Goal: Task Accomplishment & Management: Manage account settings

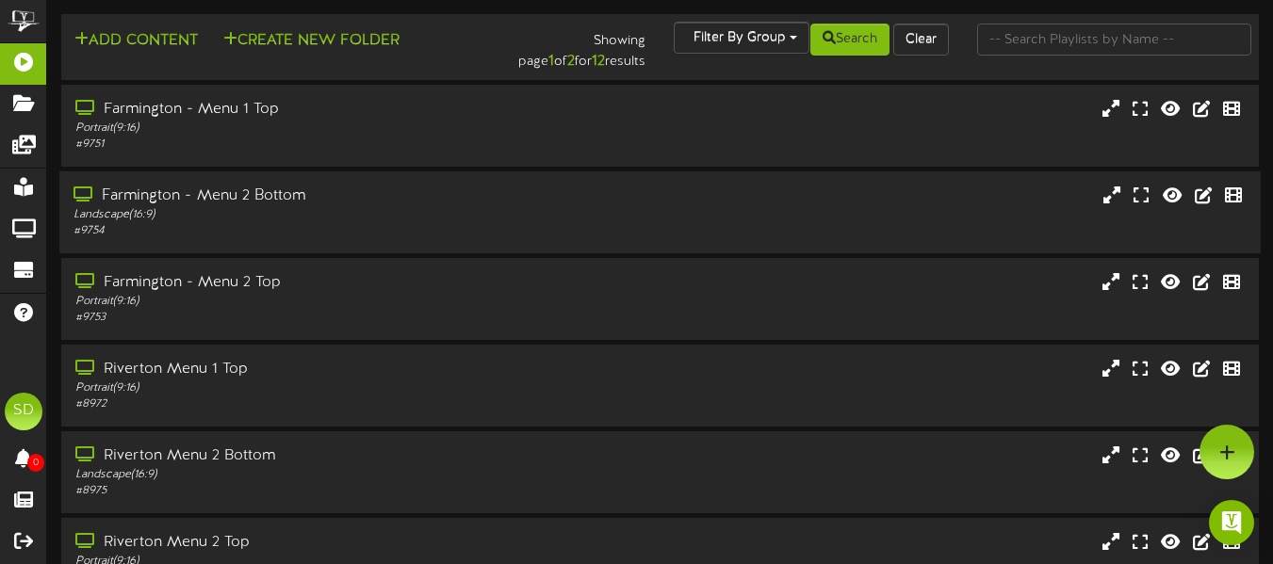
click at [399, 230] on div "# 9754" at bounding box center [309, 231] width 472 height 16
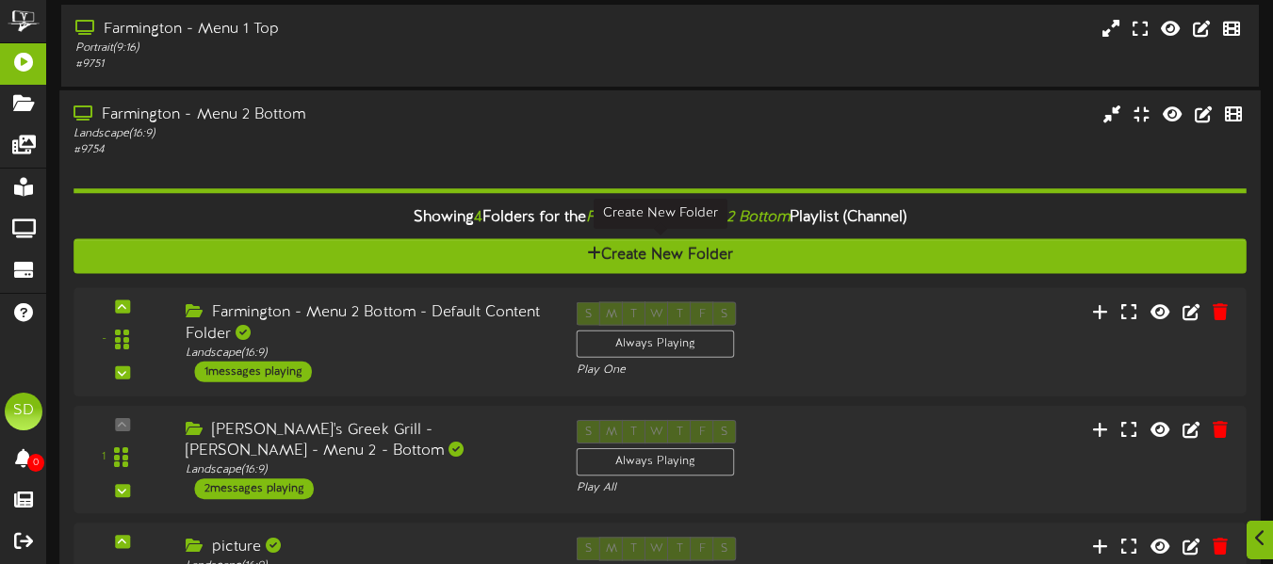
scroll to position [89, 0]
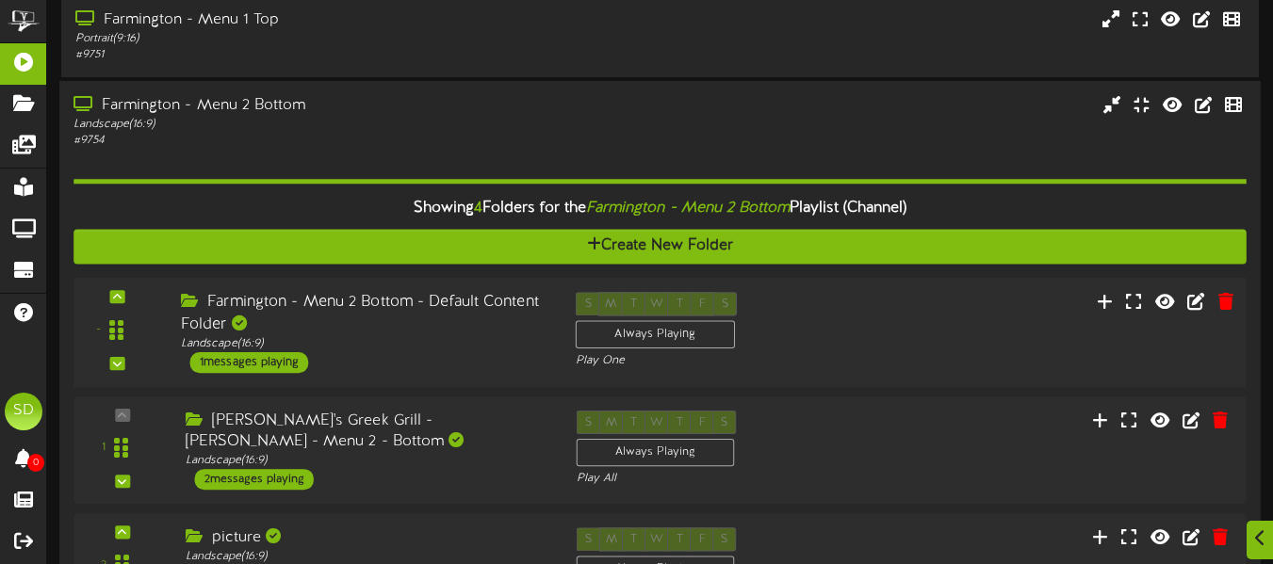
click at [430, 314] on div "Farmington - Menu 2 Bottom - Default Content Folder" at bounding box center [364, 313] width 366 height 43
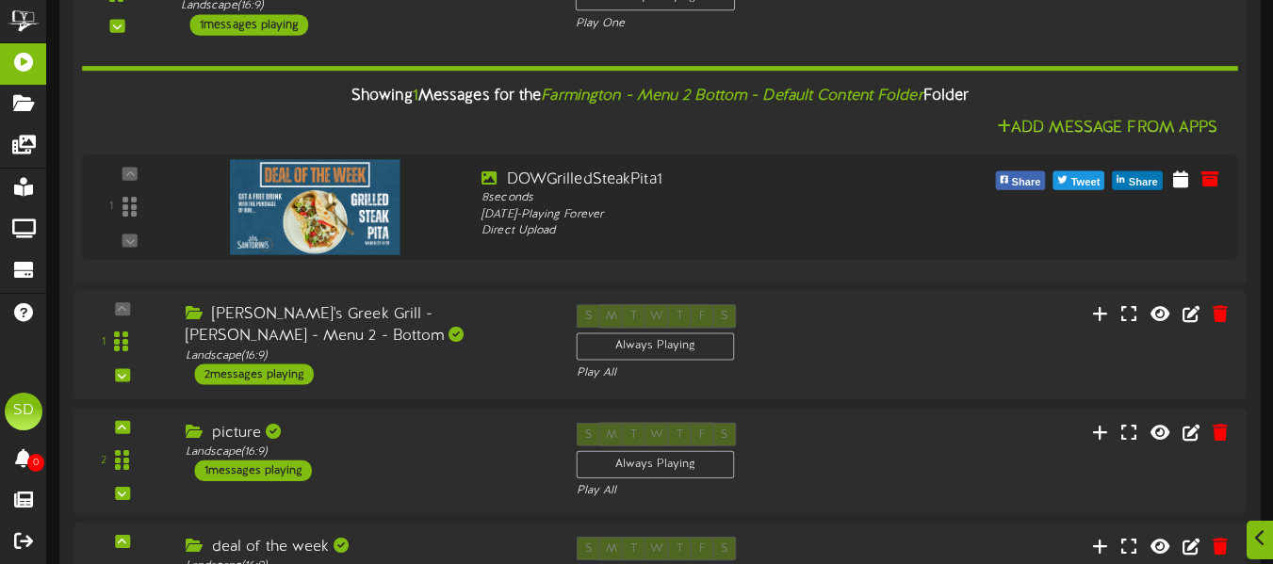
scroll to position [428, 0]
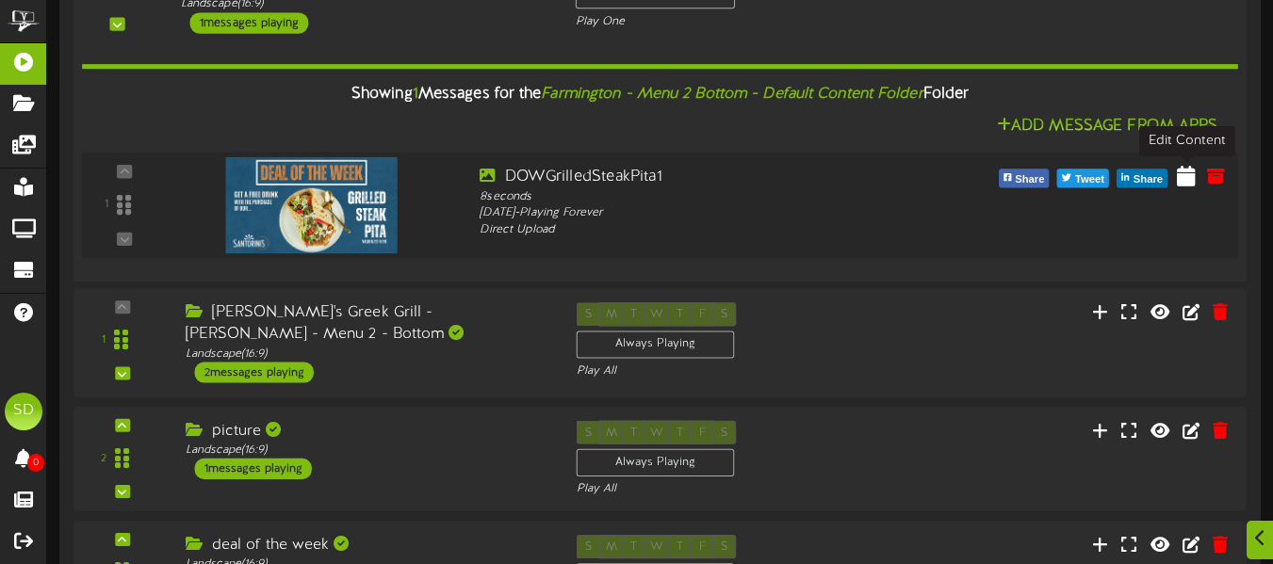
click at [1190, 185] on icon at bounding box center [1186, 175] width 19 height 21
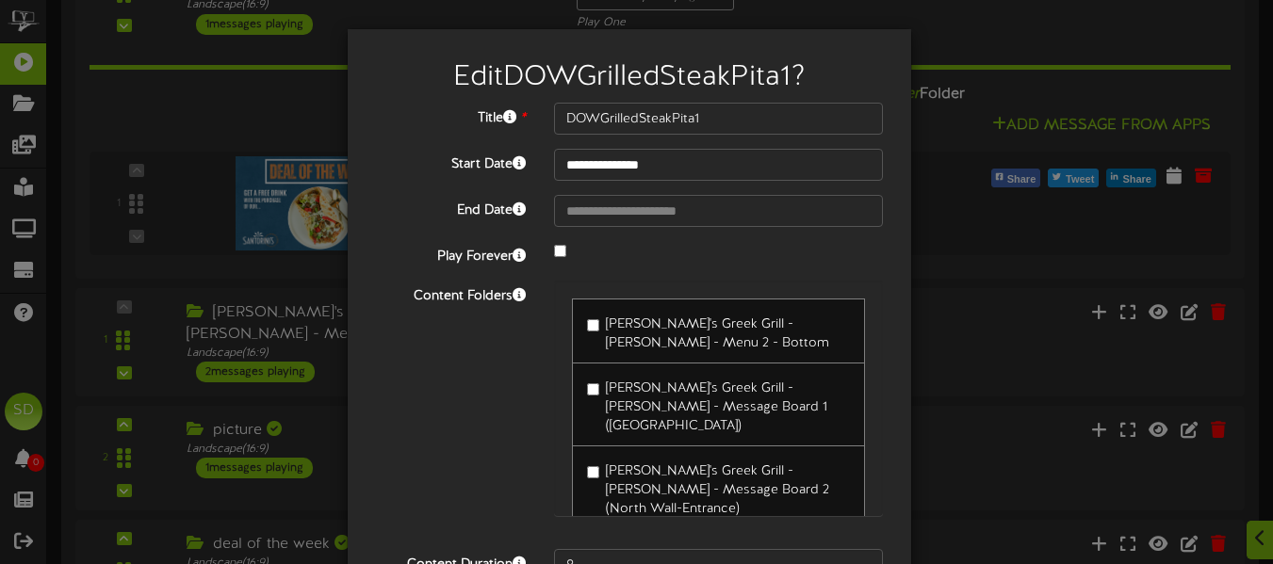
type input "**********"
type input "DOWPuffyPitas"
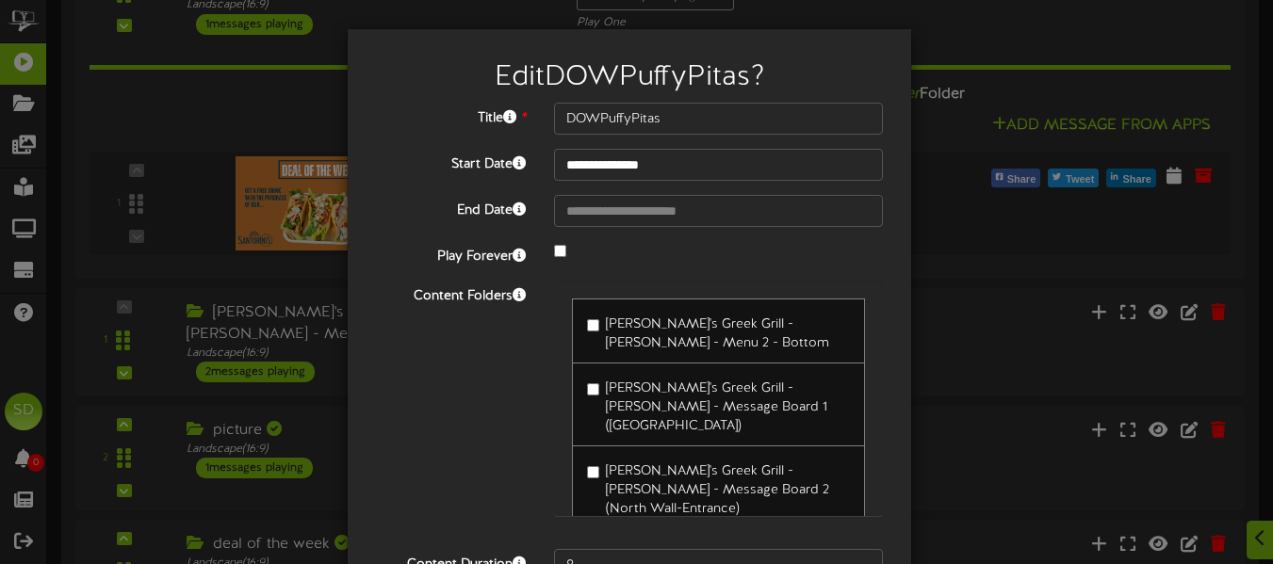
scroll to position [187, 0]
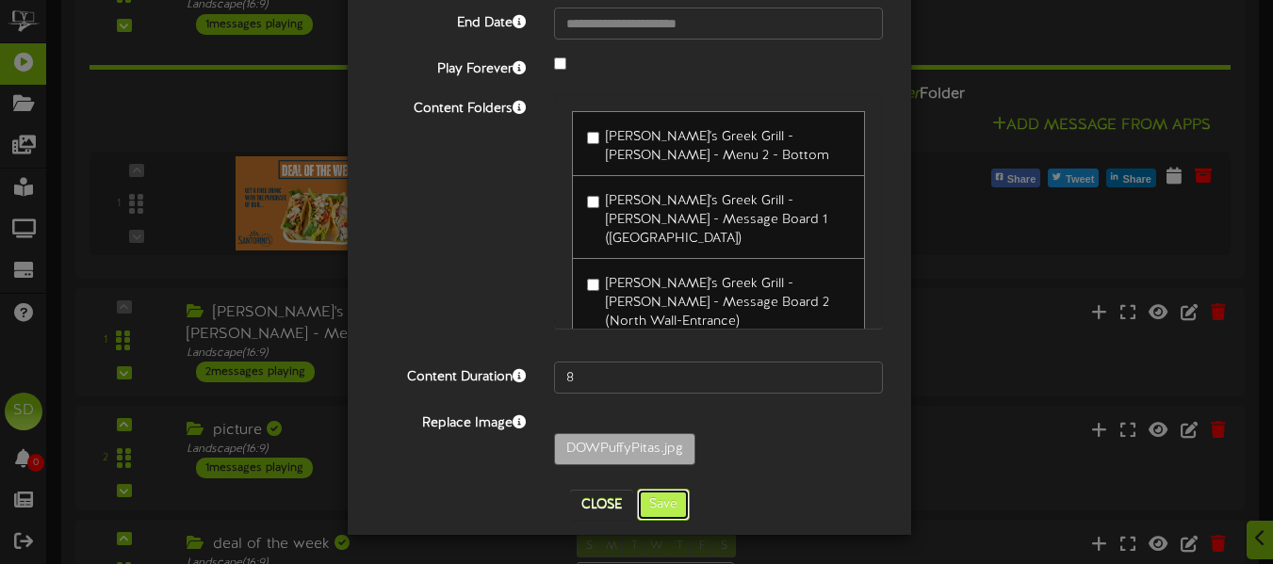
click at [661, 501] on button "Save" at bounding box center [663, 505] width 53 height 32
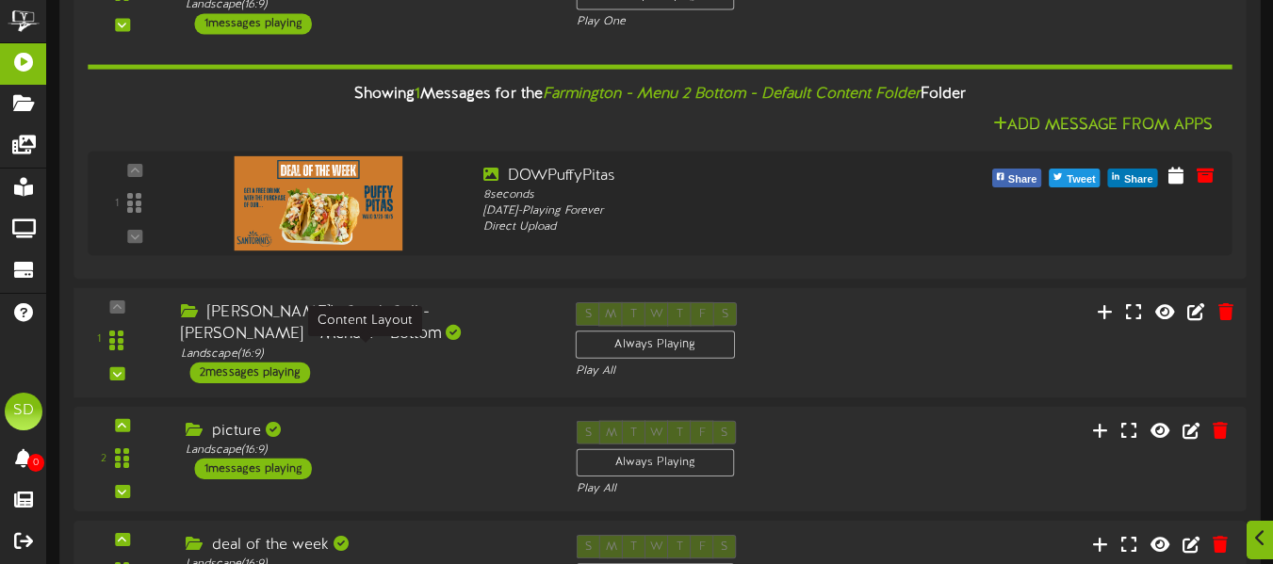
click at [457, 357] on div "Landscape ( 16:9 )" at bounding box center [364, 354] width 366 height 16
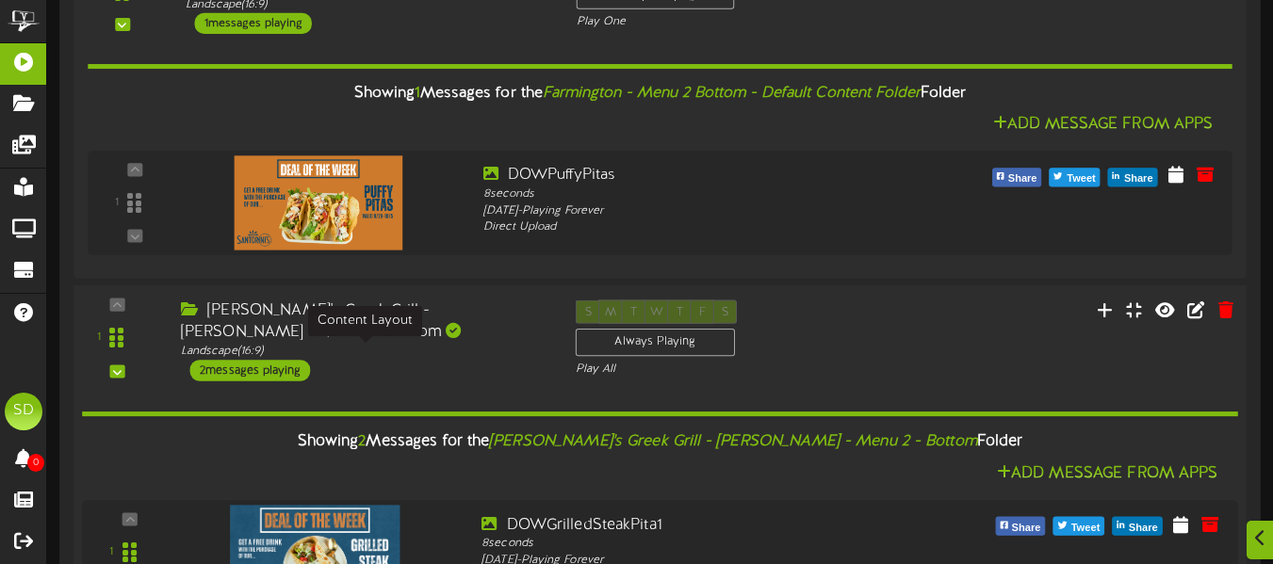
scroll to position [682, 0]
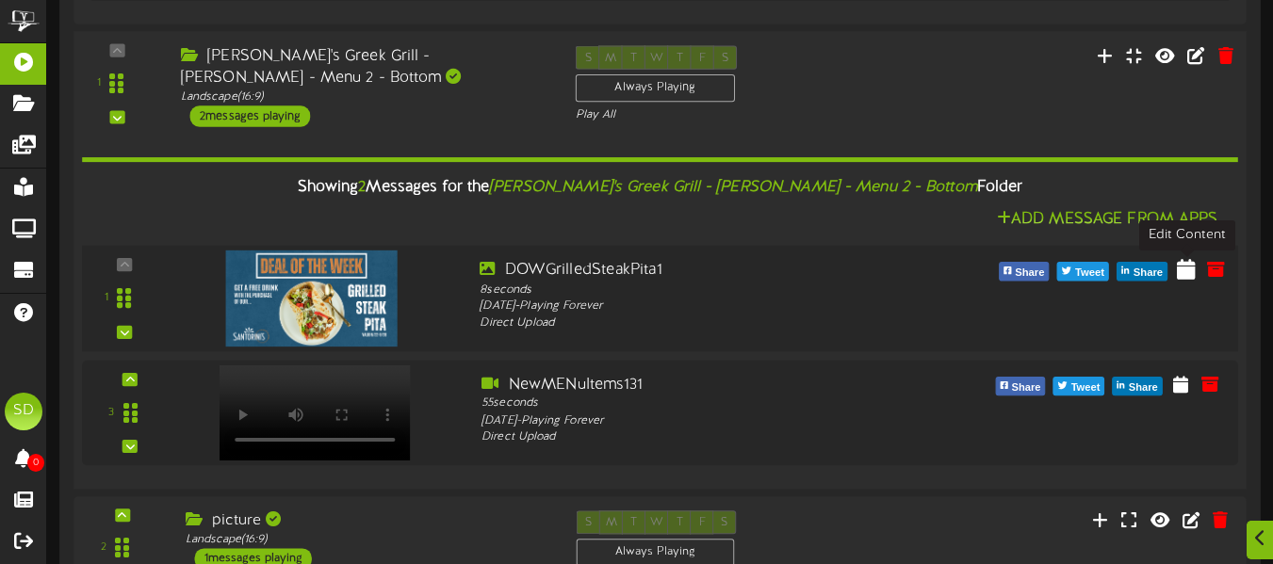
click at [1182, 273] on icon at bounding box center [1186, 268] width 19 height 21
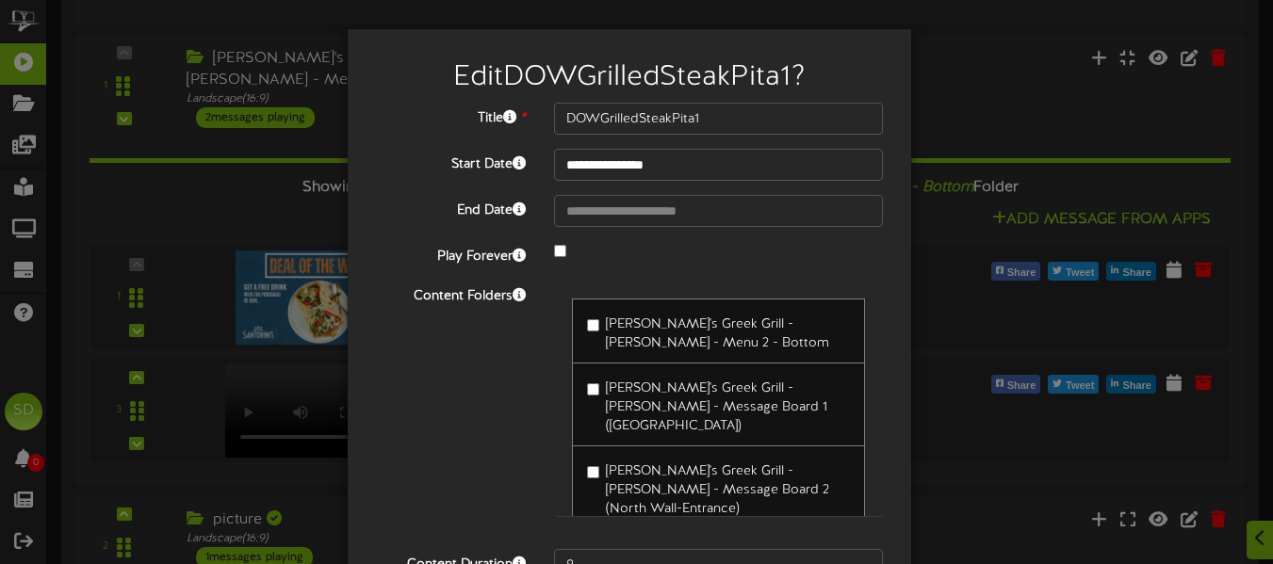
type input "**********"
type input "DOWPuffyPitas"
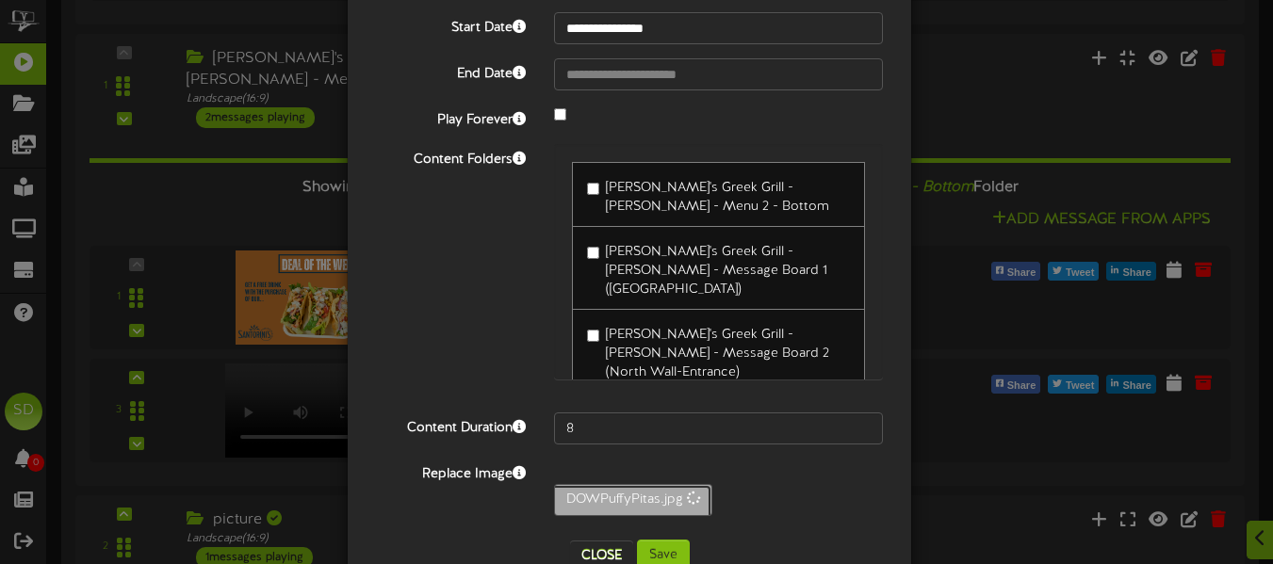
scroll to position [139, 0]
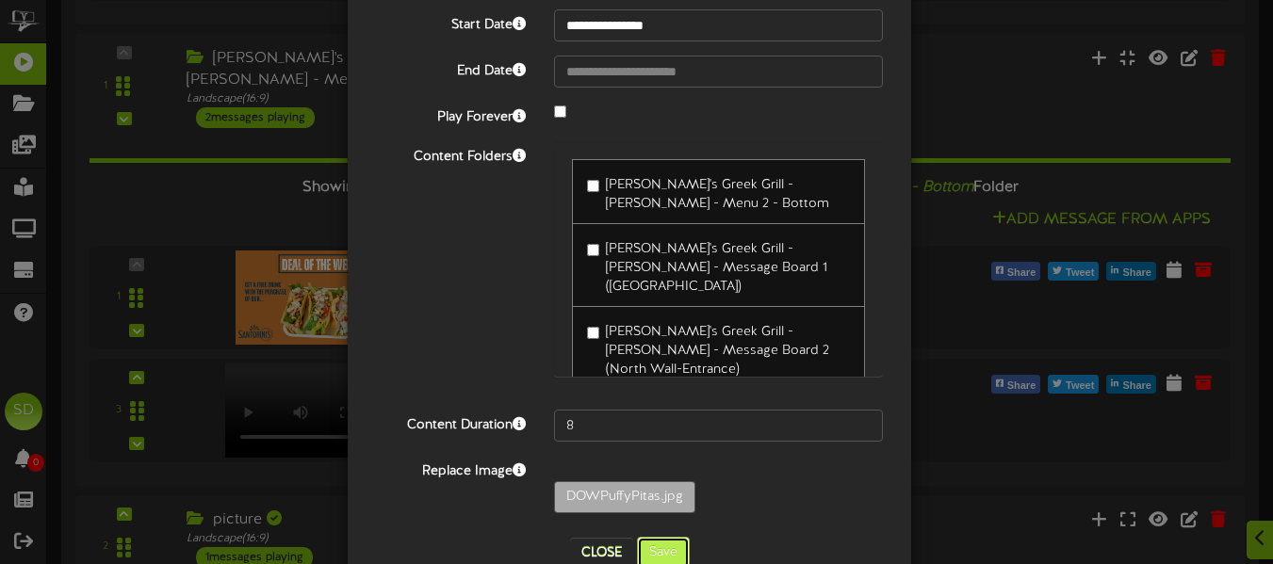
click at [657, 559] on button "Save" at bounding box center [663, 553] width 53 height 32
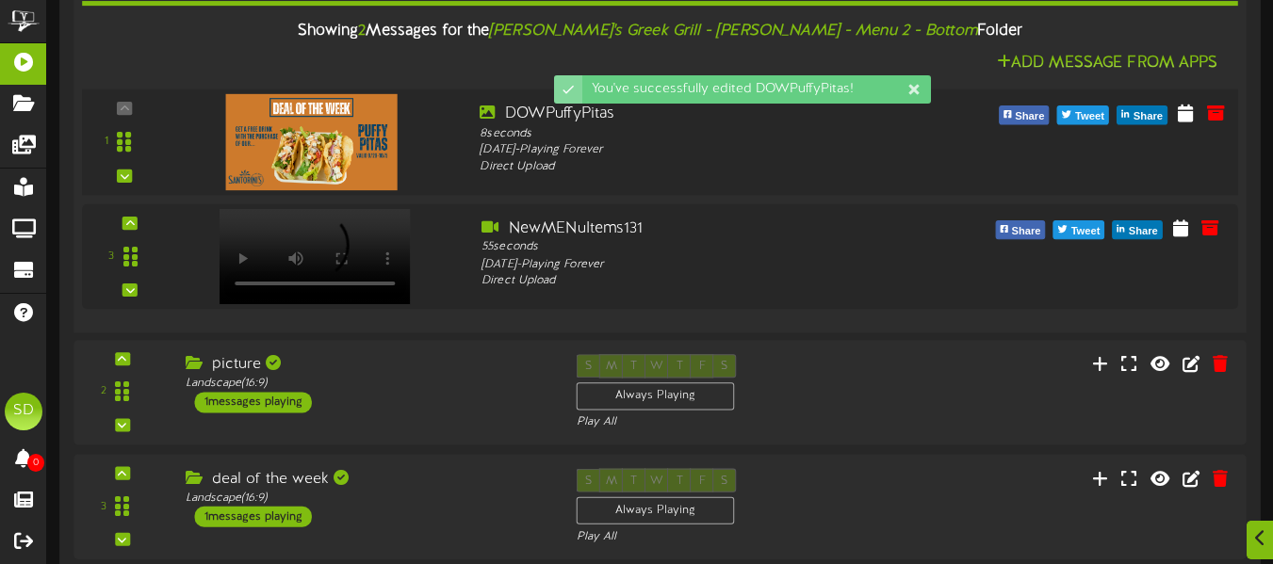
scroll to position [839, 0]
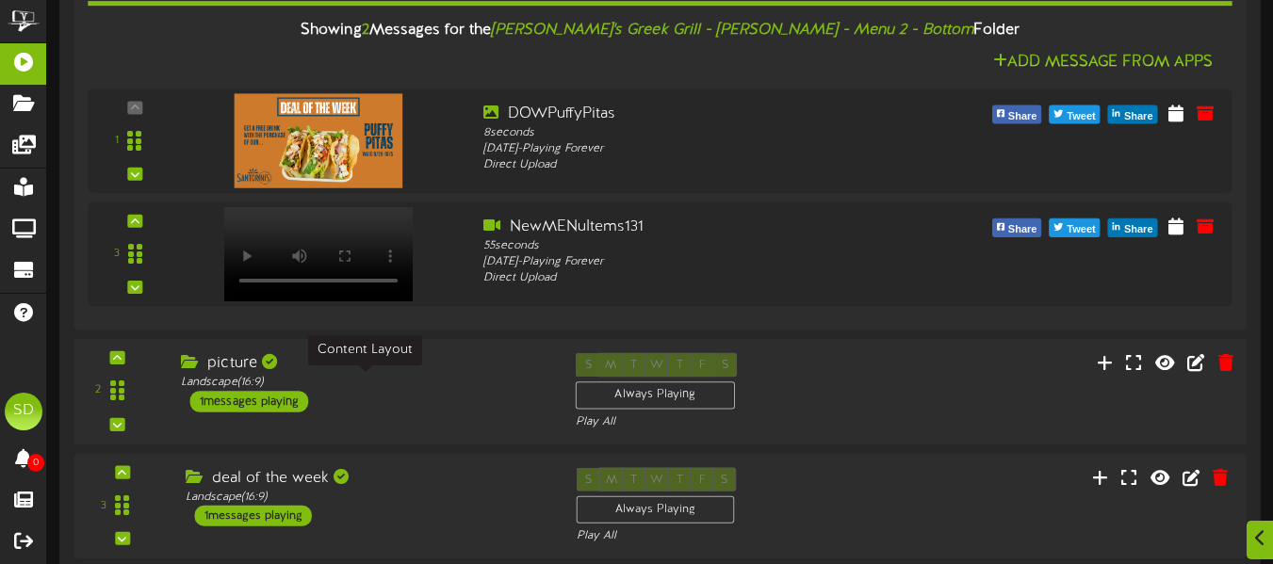
click at [413, 377] on div "Landscape ( 16:9 )" at bounding box center [364, 383] width 366 height 16
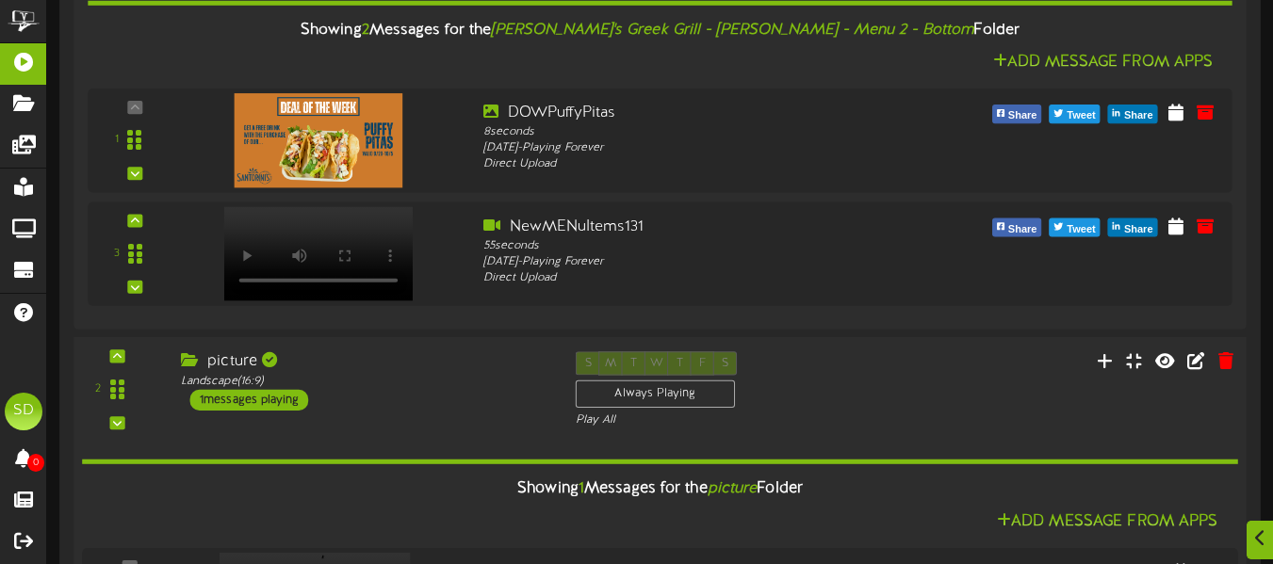
scroll to position [1091, 0]
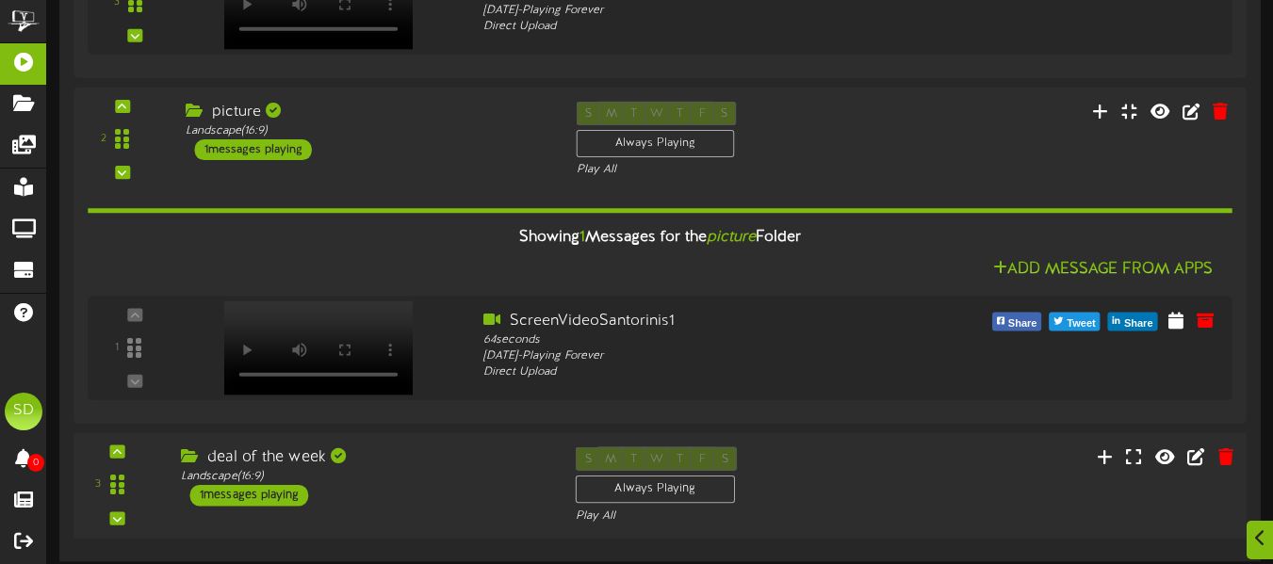
click at [415, 467] on div "deal of the week" at bounding box center [364, 457] width 366 height 22
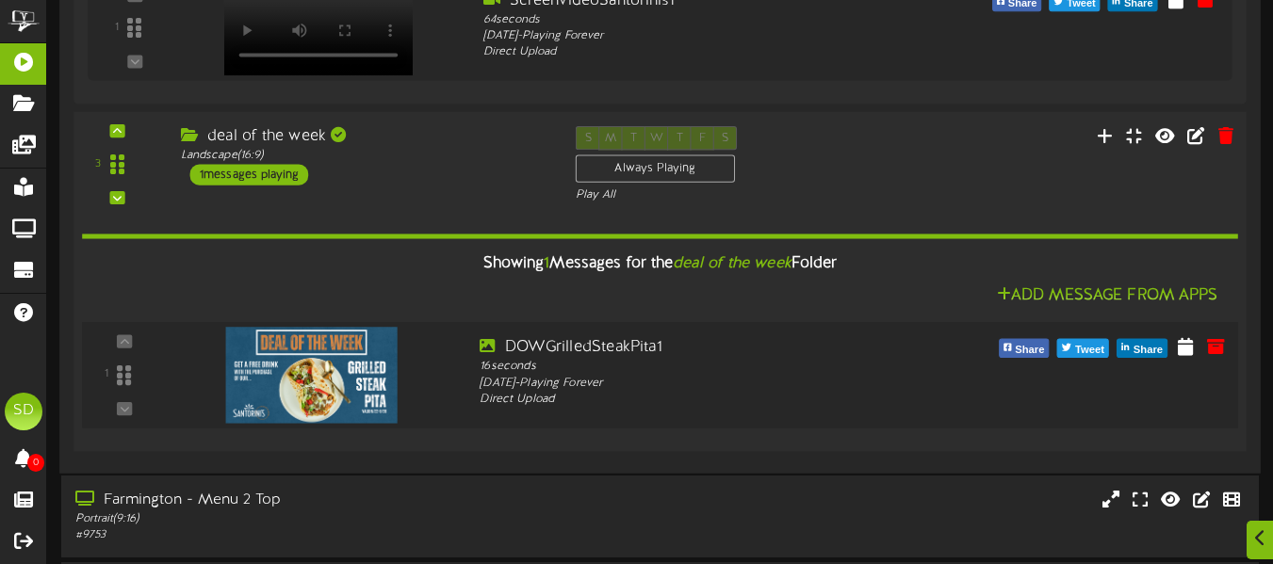
scroll to position [1411, 0]
click at [1185, 342] on icon at bounding box center [1186, 344] width 19 height 21
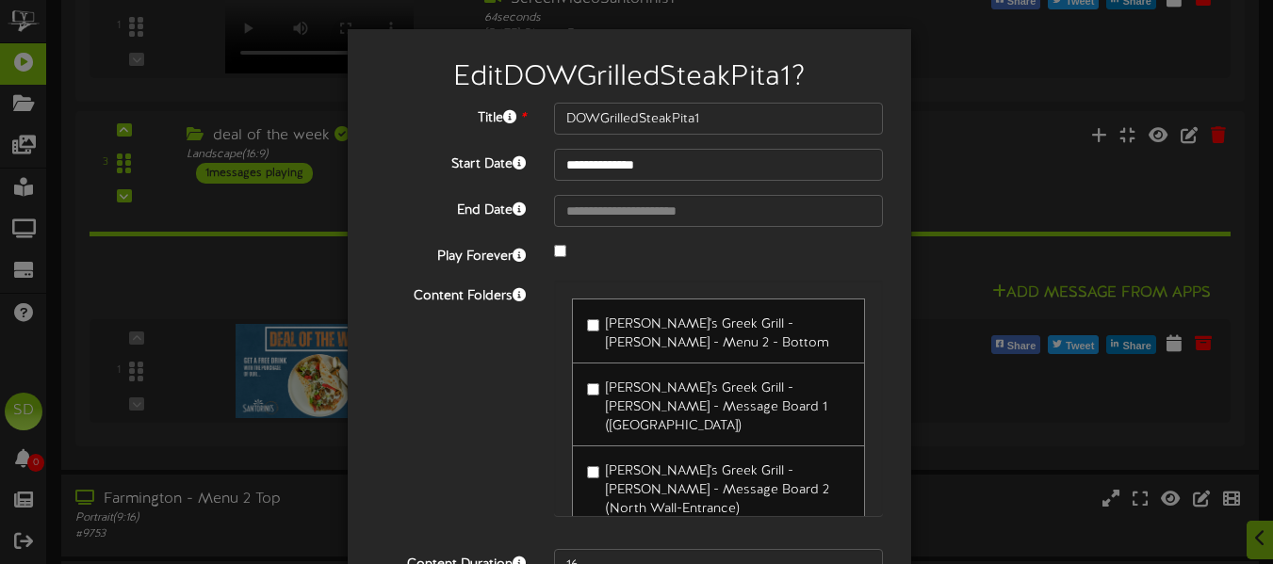
type input "**********"
type input "DOWPuffyPitas"
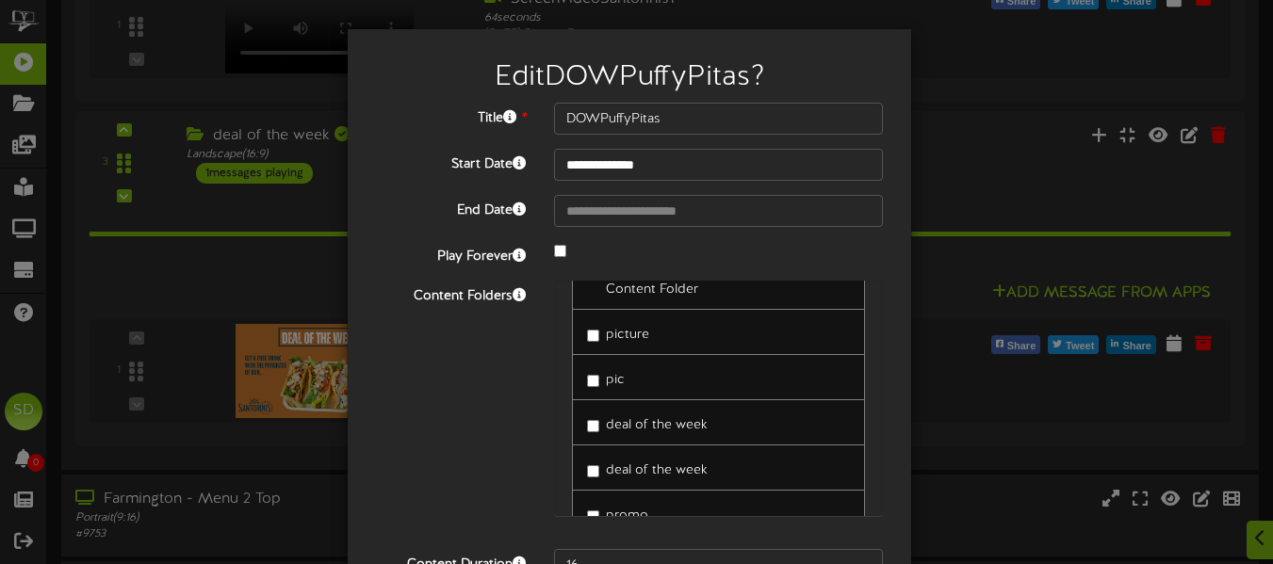
scroll to position [187, 0]
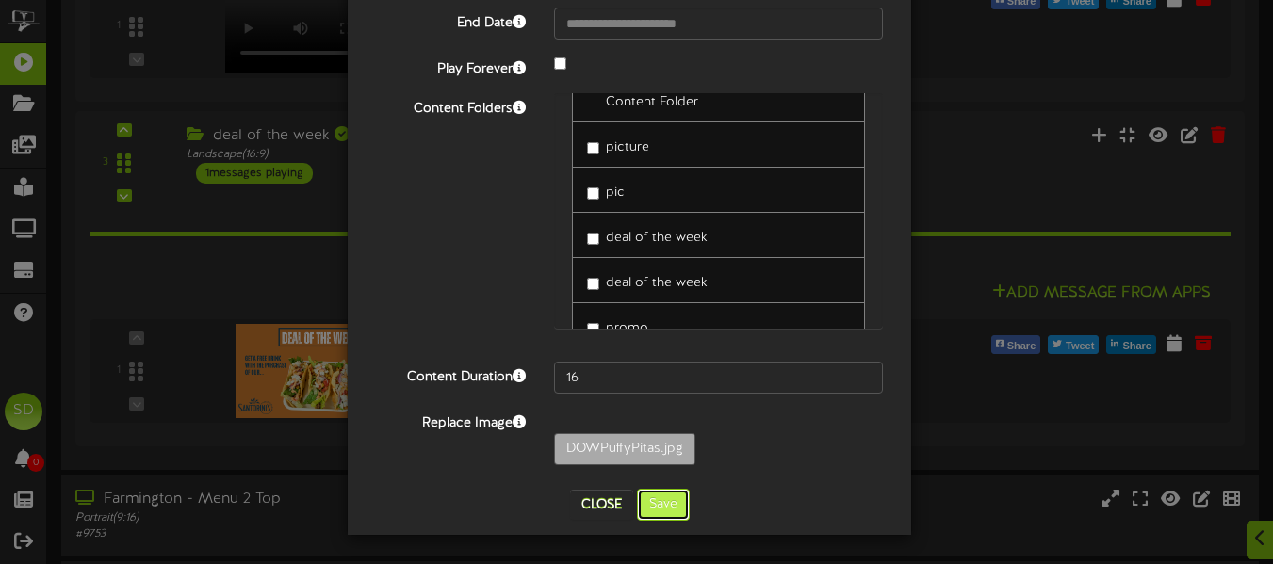
click at [657, 499] on button "Save" at bounding box center [663, 505] width 53 height 32
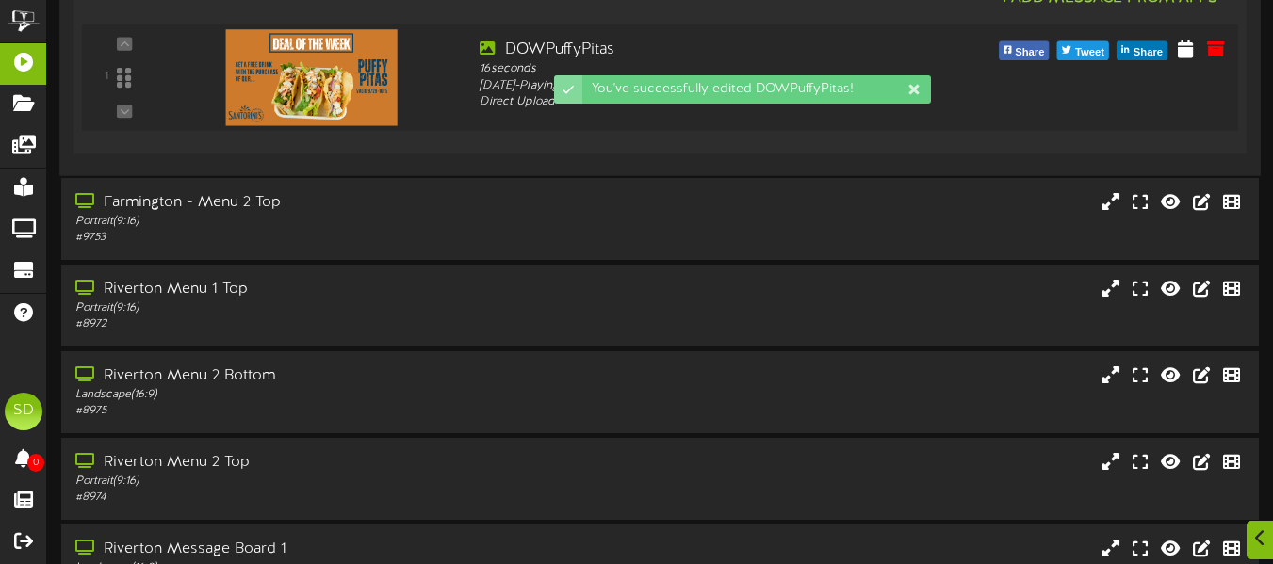
scroll to position [1720, 0]
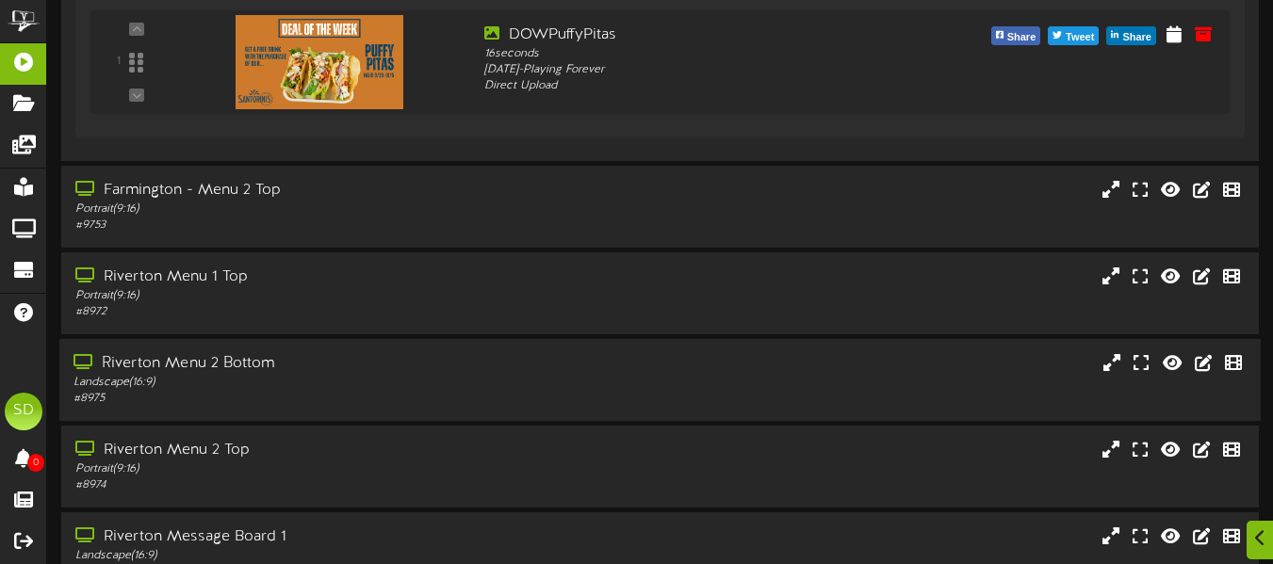
click at [436, 368] on div "Riverton Menu 2 Bottom" at bounding box center [309, 364] width 472 height 22
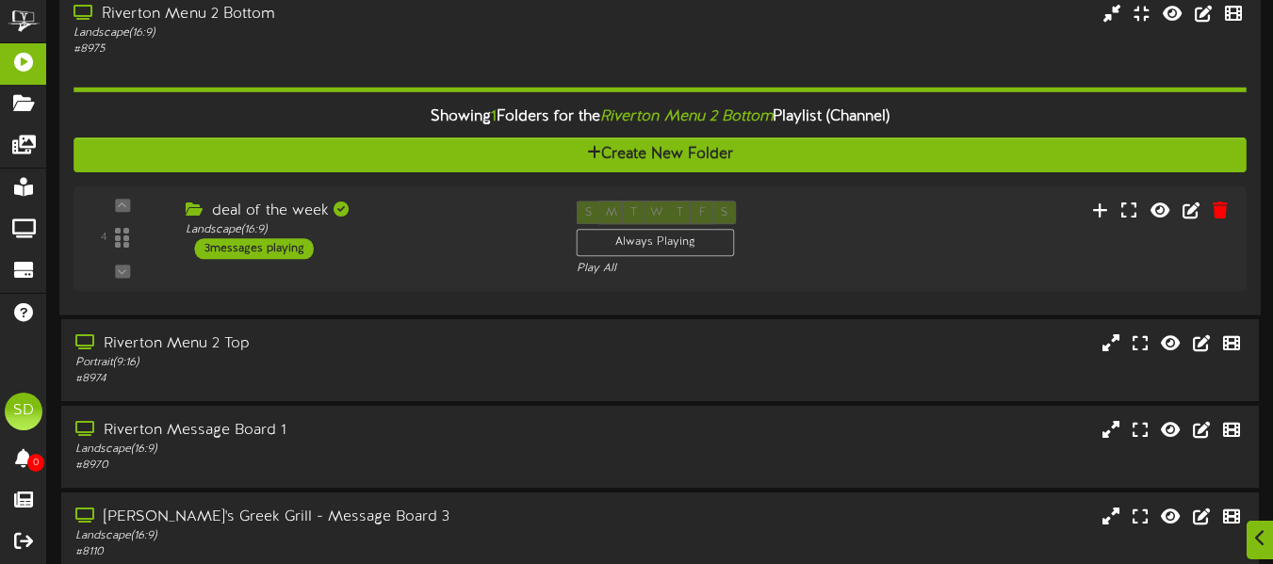
scroll to position [2070, 0]
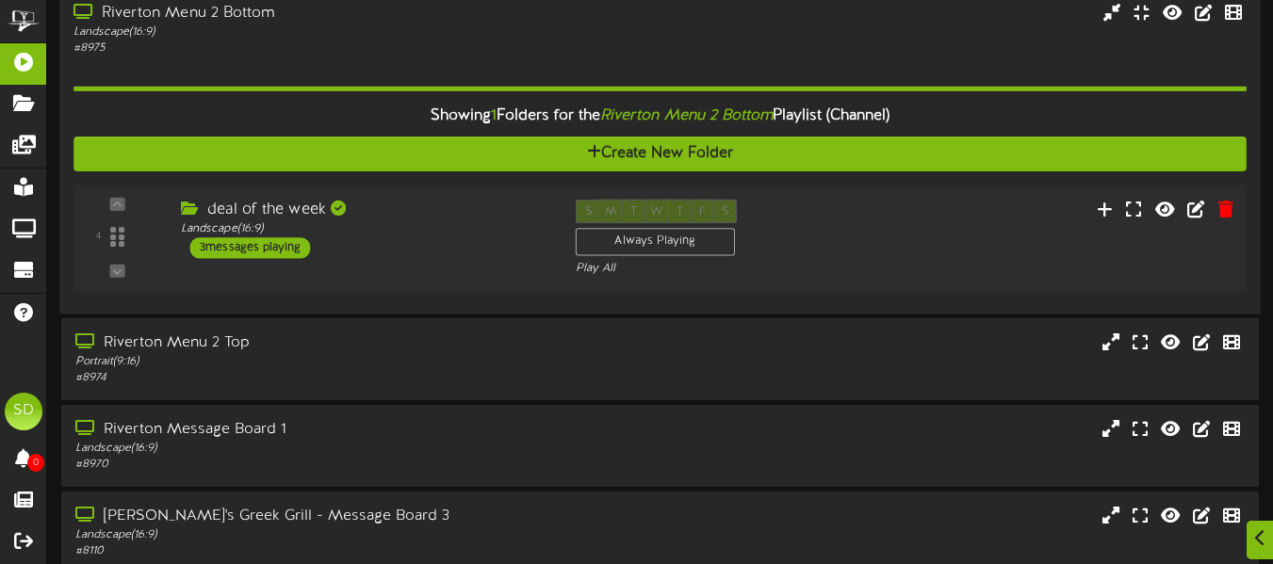
click at [470, 261] on div "4 ( 16:9" at bounding box center [660, 238] width 1184 height 77
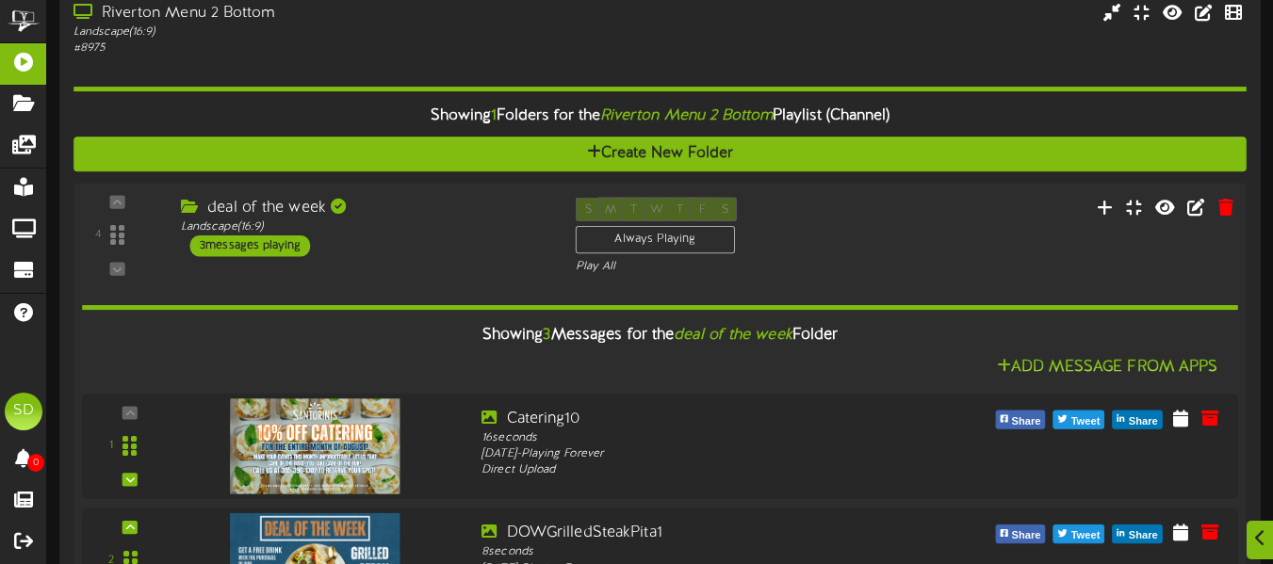
scroll to position [2292, 0]
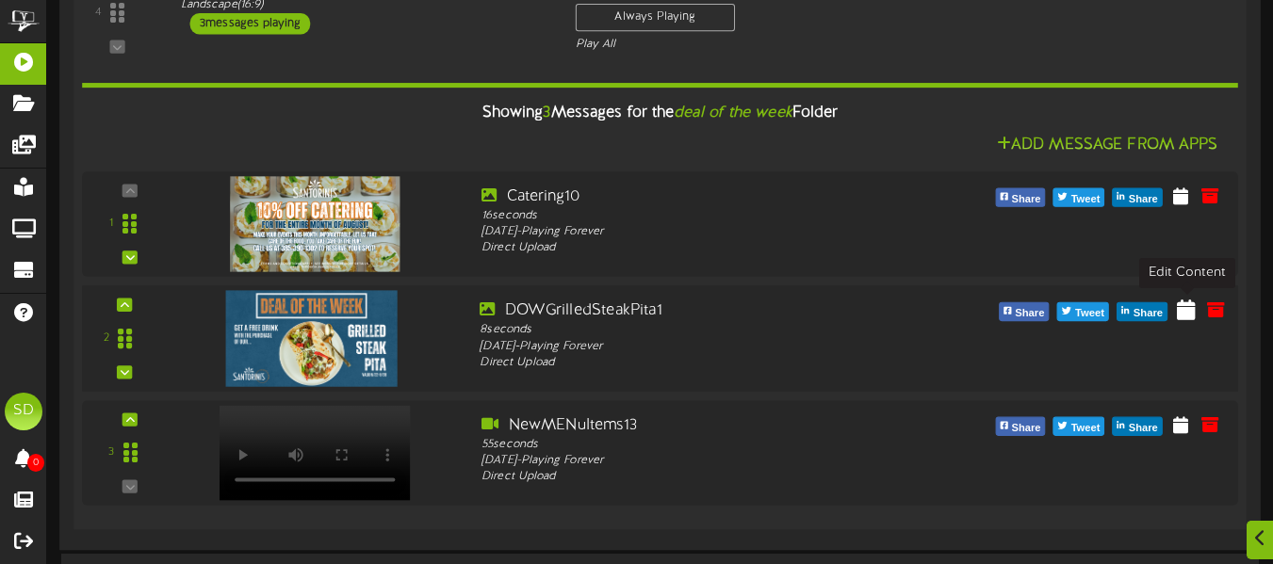
click at [1181, 317] on icon at bounding box center [1186, 309] width 19 height 21
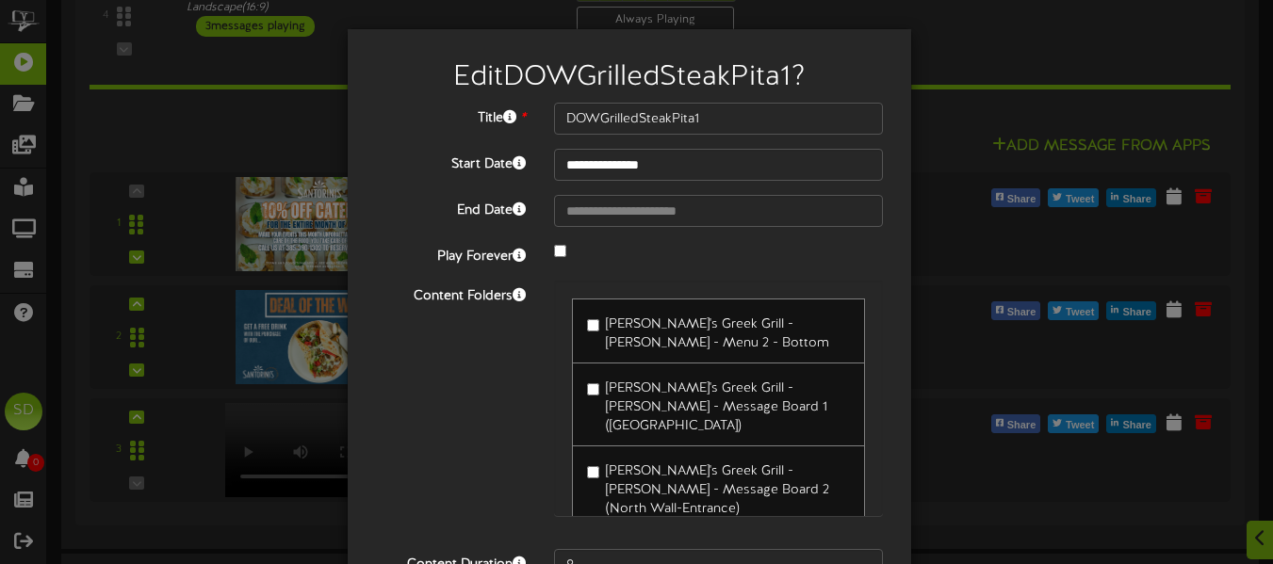
type input "**********"
type input "DOWPuffyPitas"
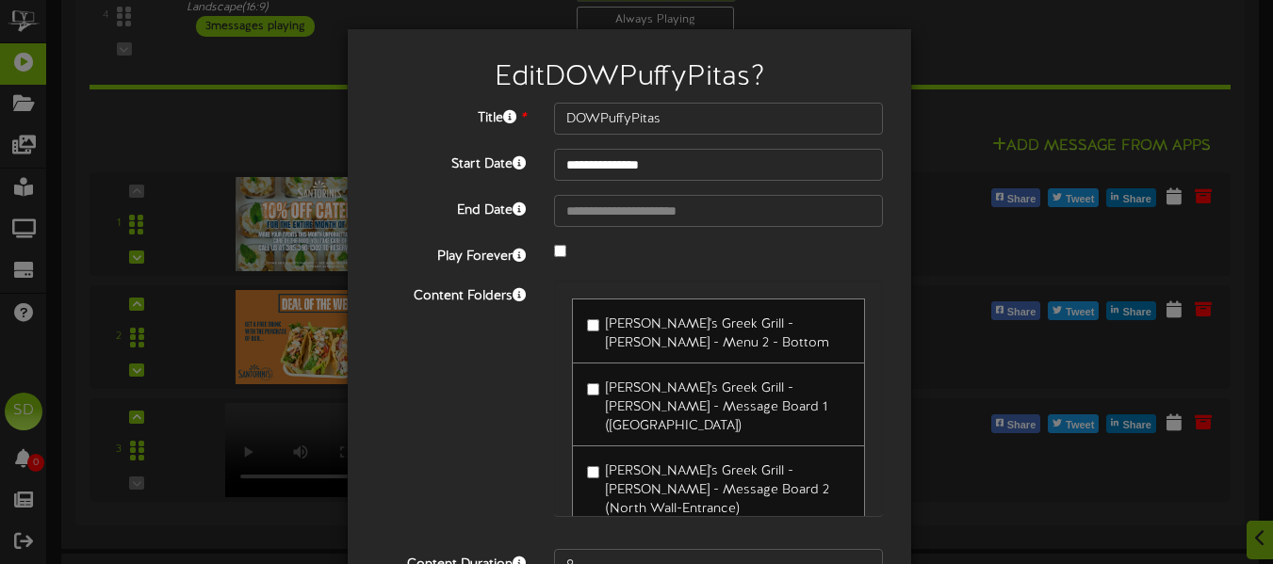
scroll to position [187, 0]
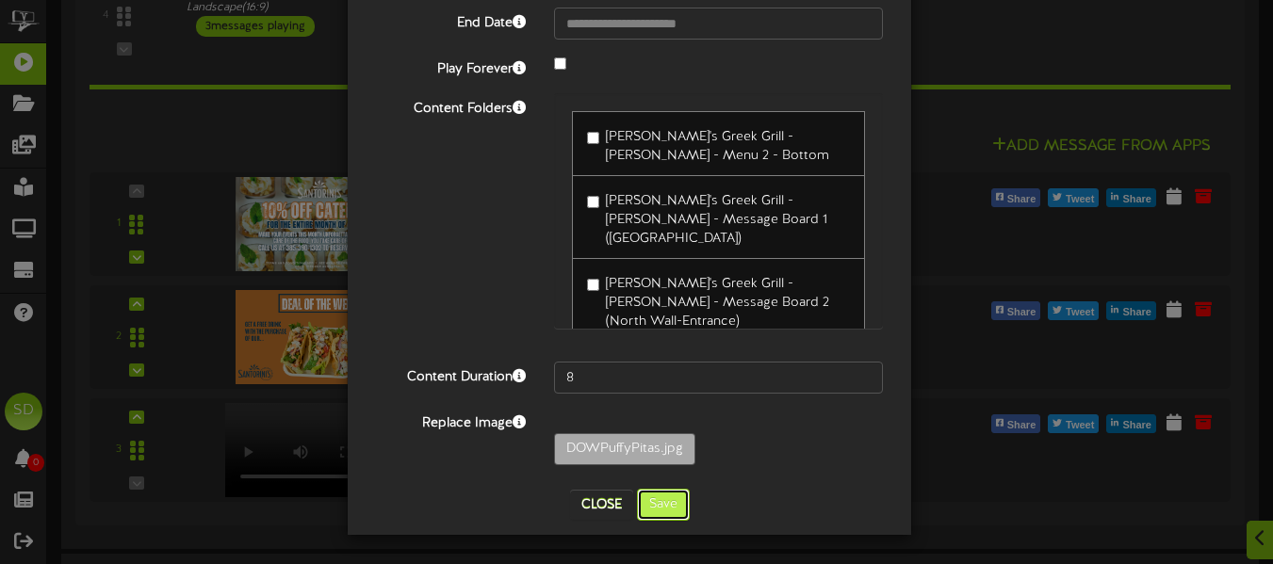
click at [659, 499] on button "Save" at bounding box center [663, 505] width 53 height 32
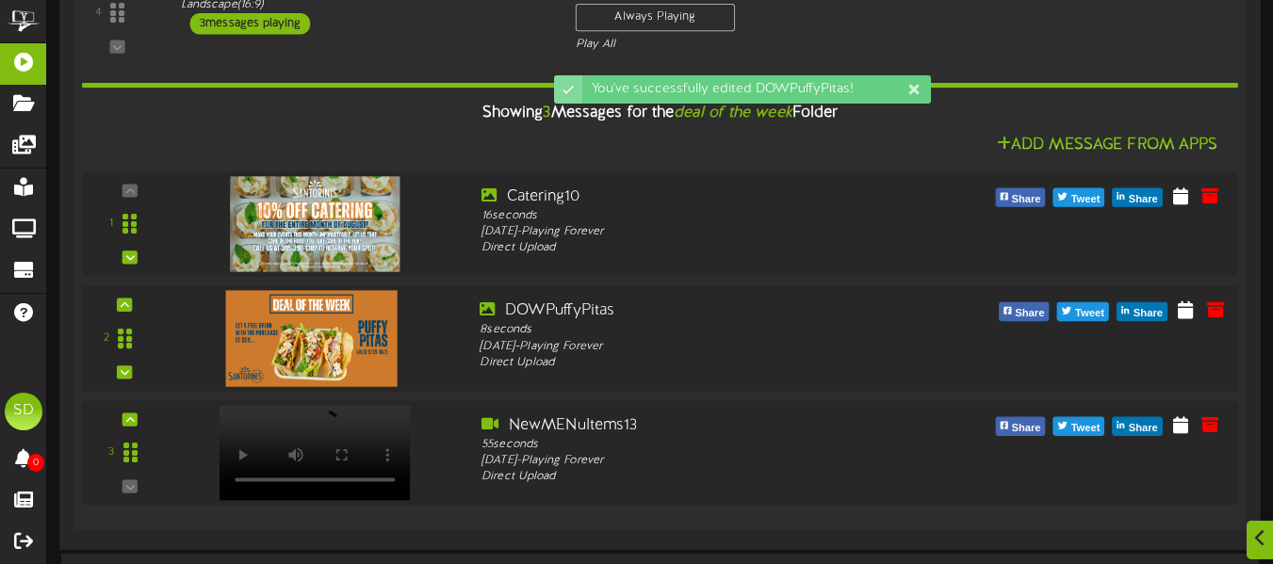
scroll to position [2615, 0]
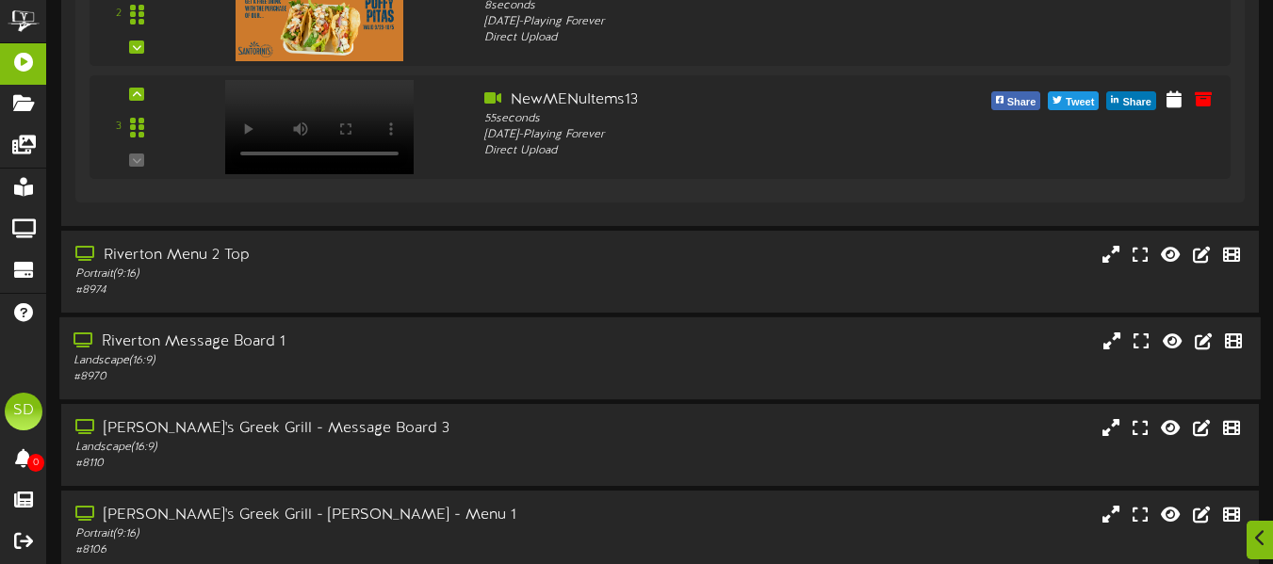
click at [561, 353] on div "Riverton Message Board 1 Landscape ( 16:9 ) # 8970" at bounding box center [659, 359] width 1201 height 54
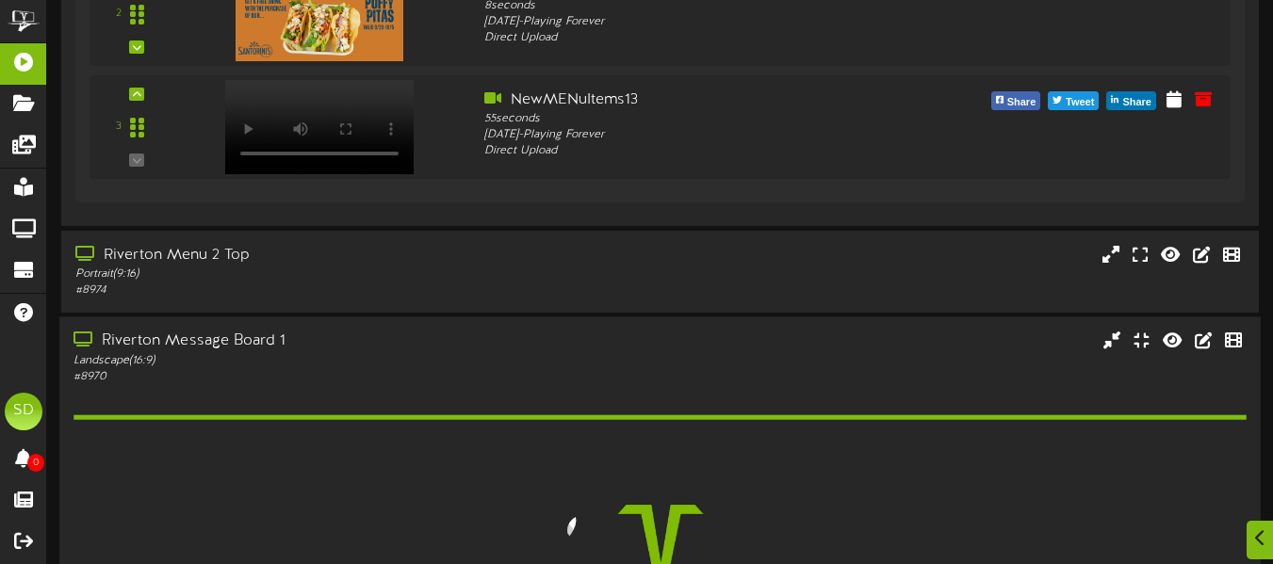
scroll to position [2895, 0]
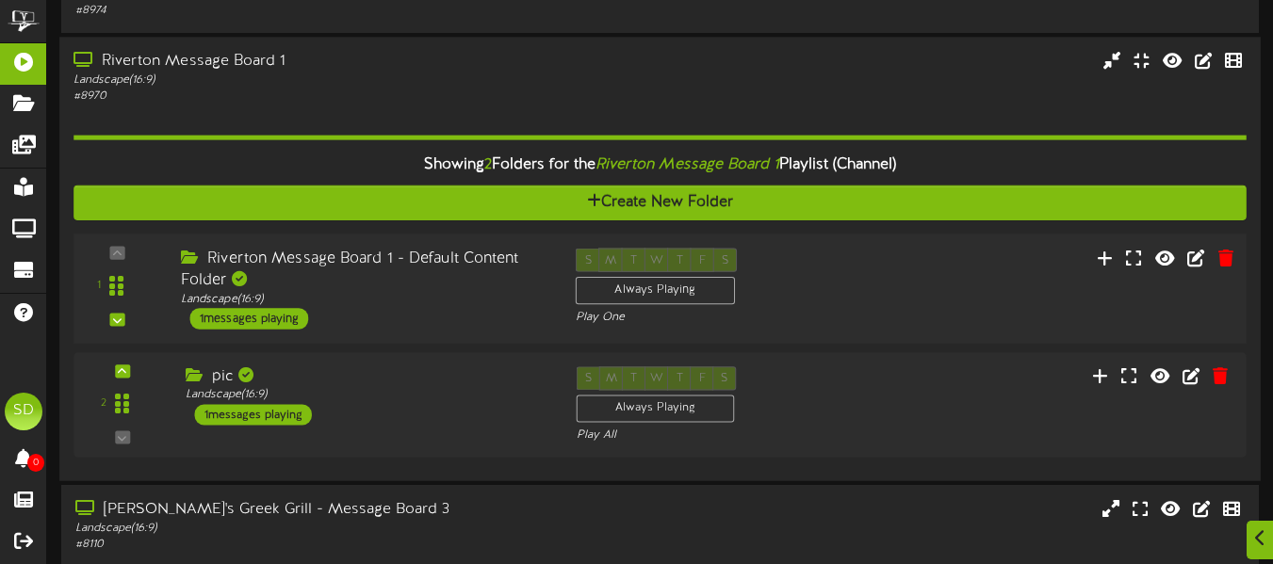
click at [528, 318] on div "Riverton Message Board 1 - Default Content Folder Landscape ( 16:9 ) 1 messages…" at bounding box center [364, 288] width 395 height 81
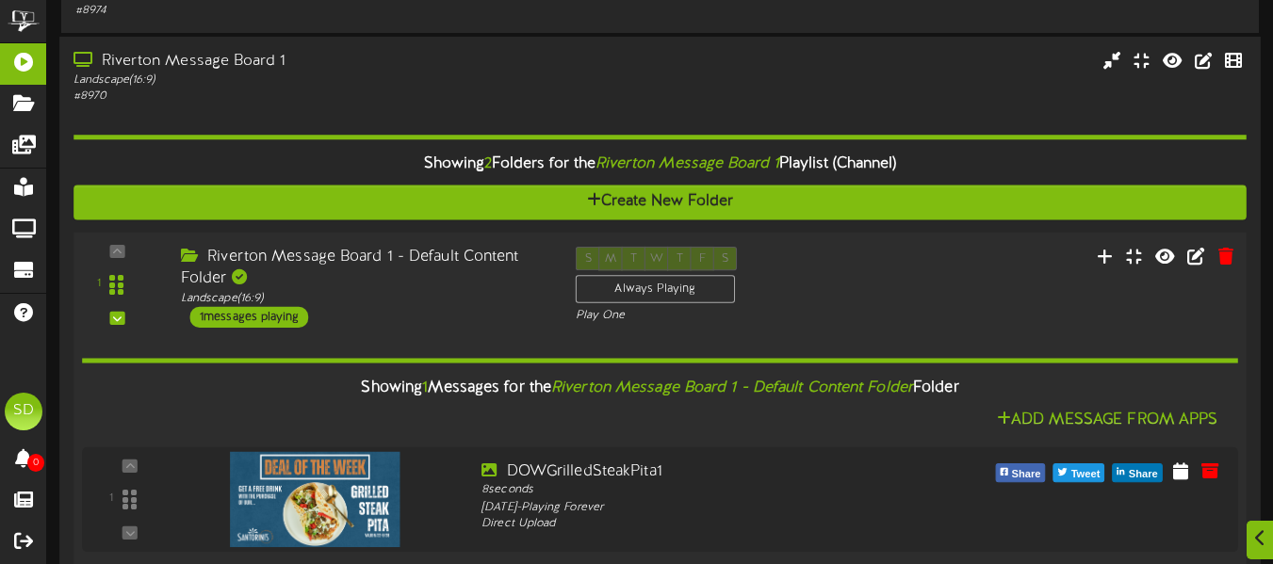
scroll to position [3145, 0]
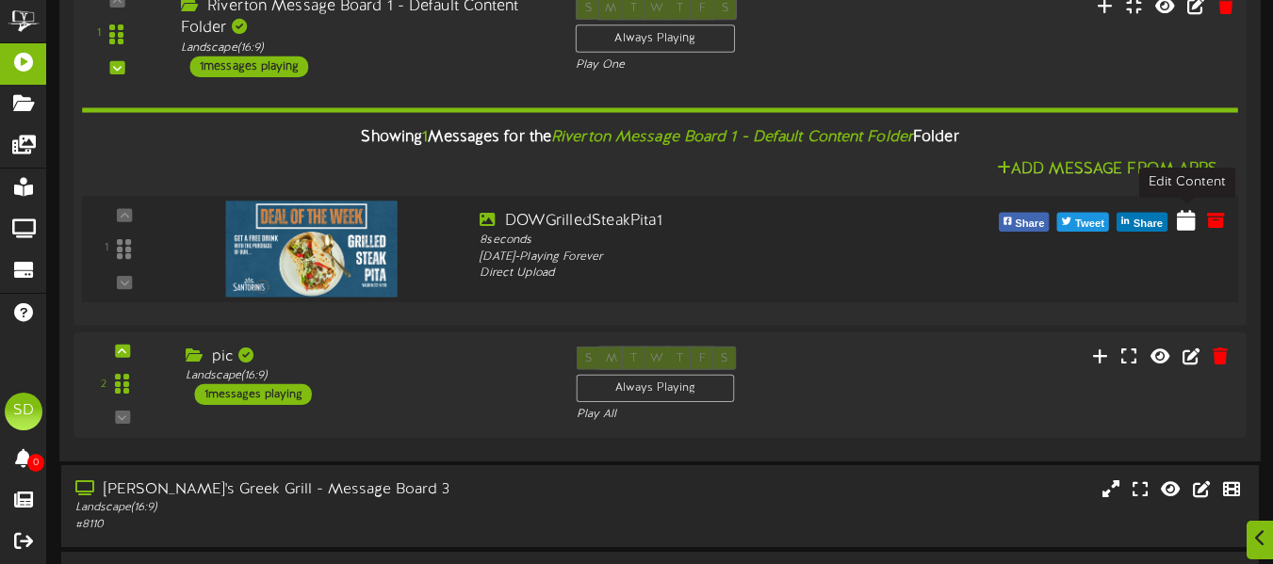
click at [1188, 227] on icon at bounding box center [1186, 218] width 19 height 21
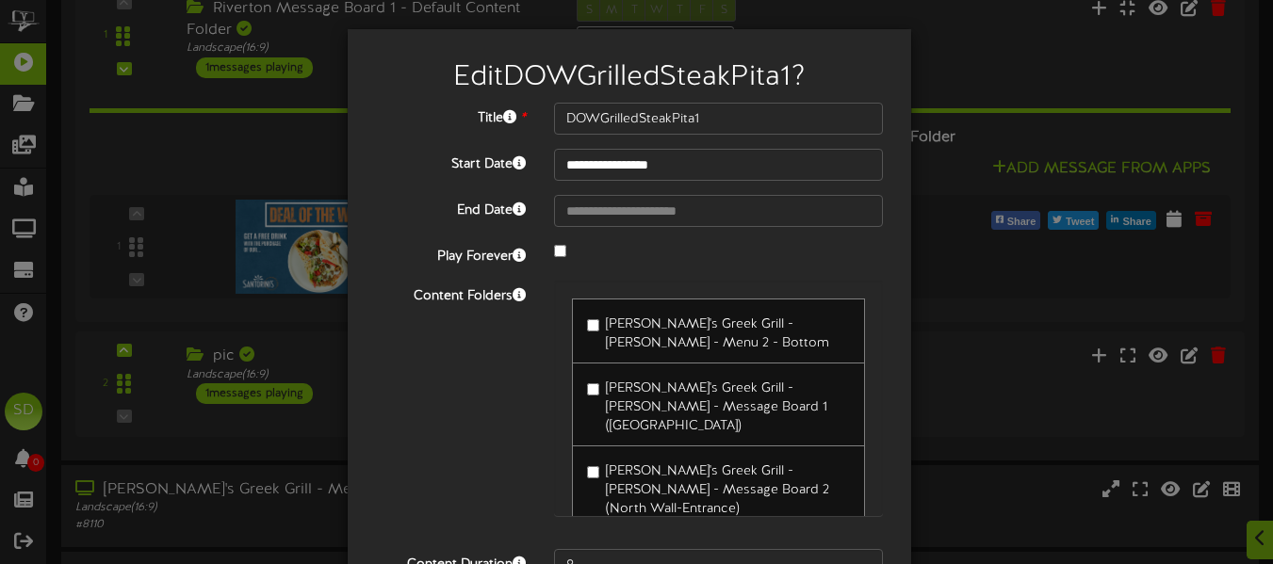
type input "**********"
type input "DOWPuffyPitas"
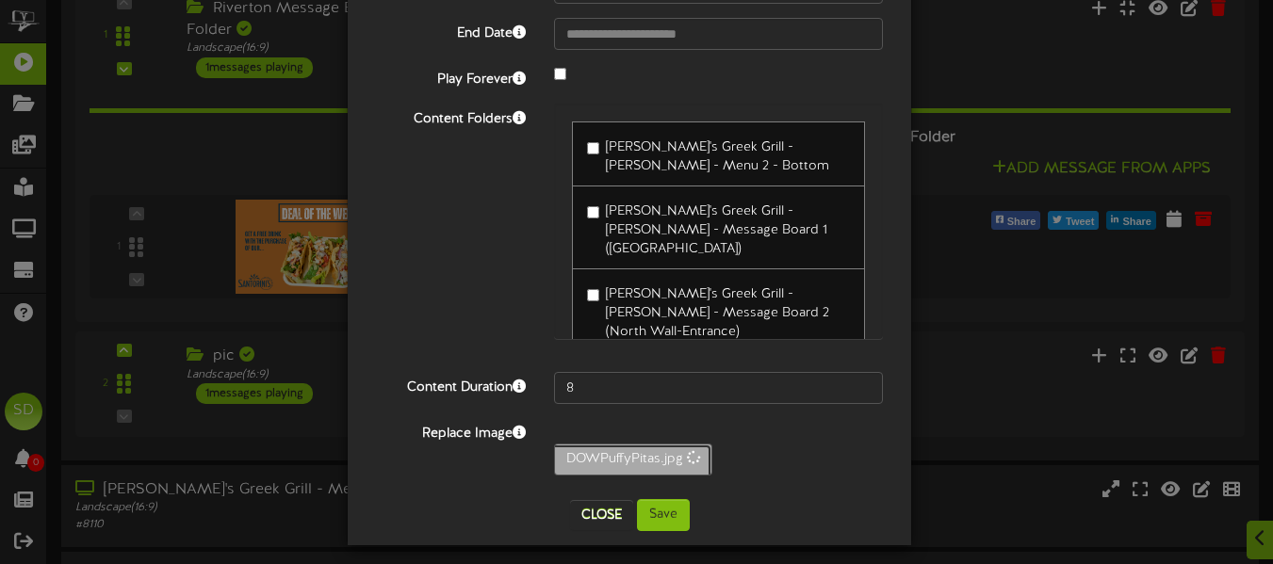
scroll to position [178, 0]
click at [658, 517] on button "Save" at bounding box center [663, 514] width 53 height 32
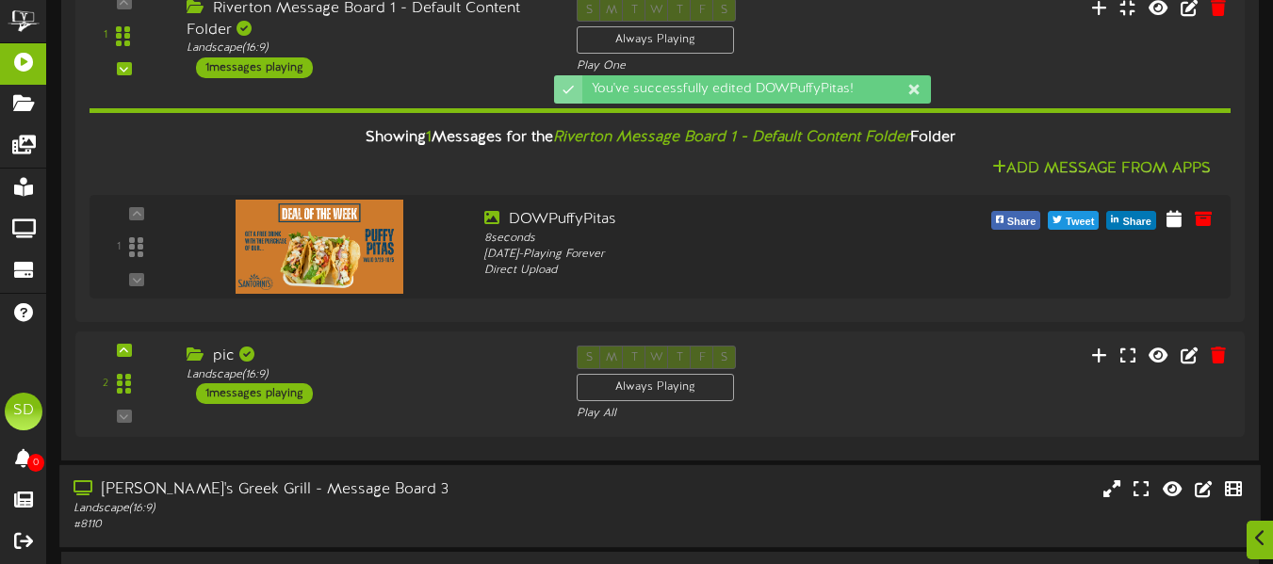
click at [440, 481] on div "[PERSON_NAME]'s Greek Grill - Message Board 3" at bounding box center [309, 490] width 472 height 22
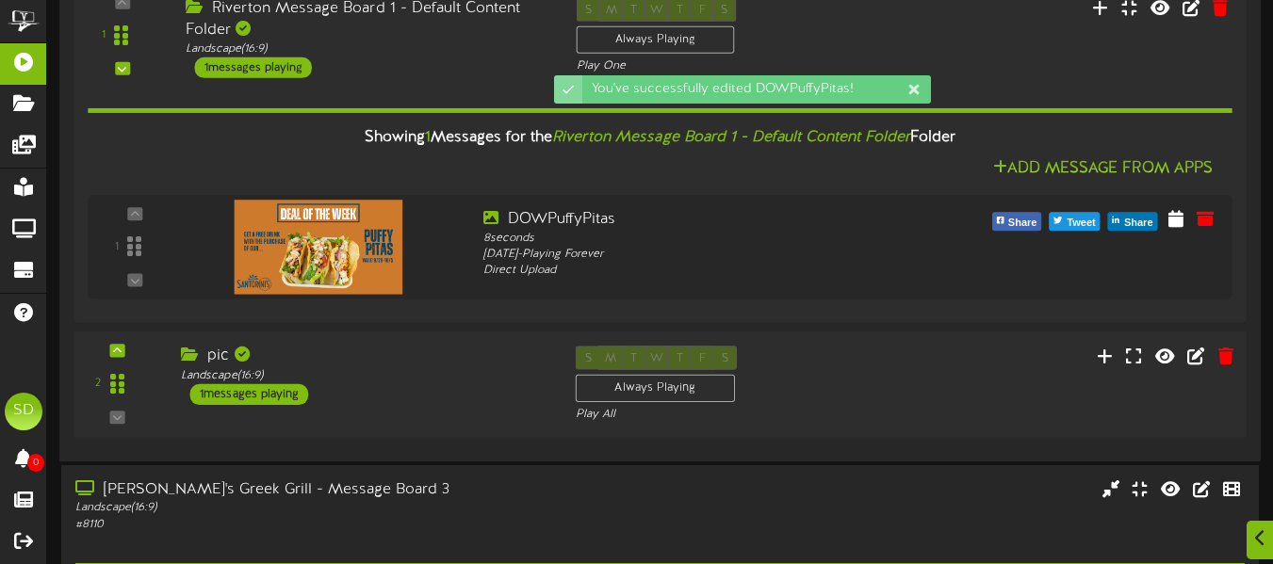
click at [444, 407] on div "2 pic (" at bounding box center [660, 385] width 1184 height 77
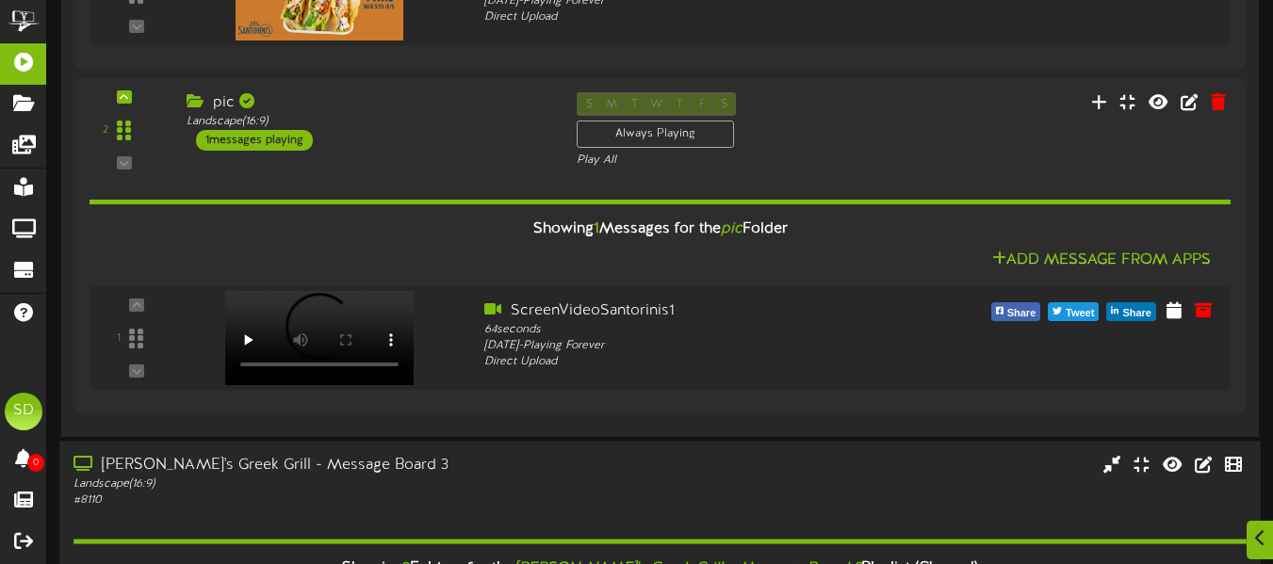
scroll to position [3687, 0]
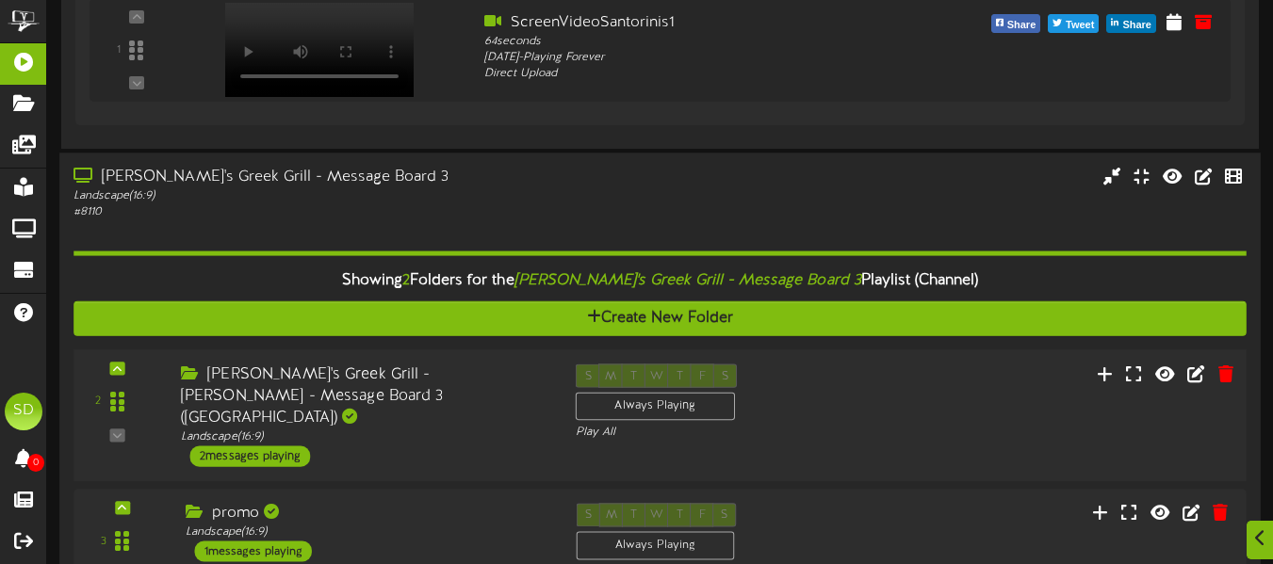
click at [398, 390] on div "[PERSON_NAME]'s Greek Grill - [PERSON_NAME] - Message Board 3 ([GEOGRAPHIC_DATA…" at bounding box center [364, 396] width 366 height 65
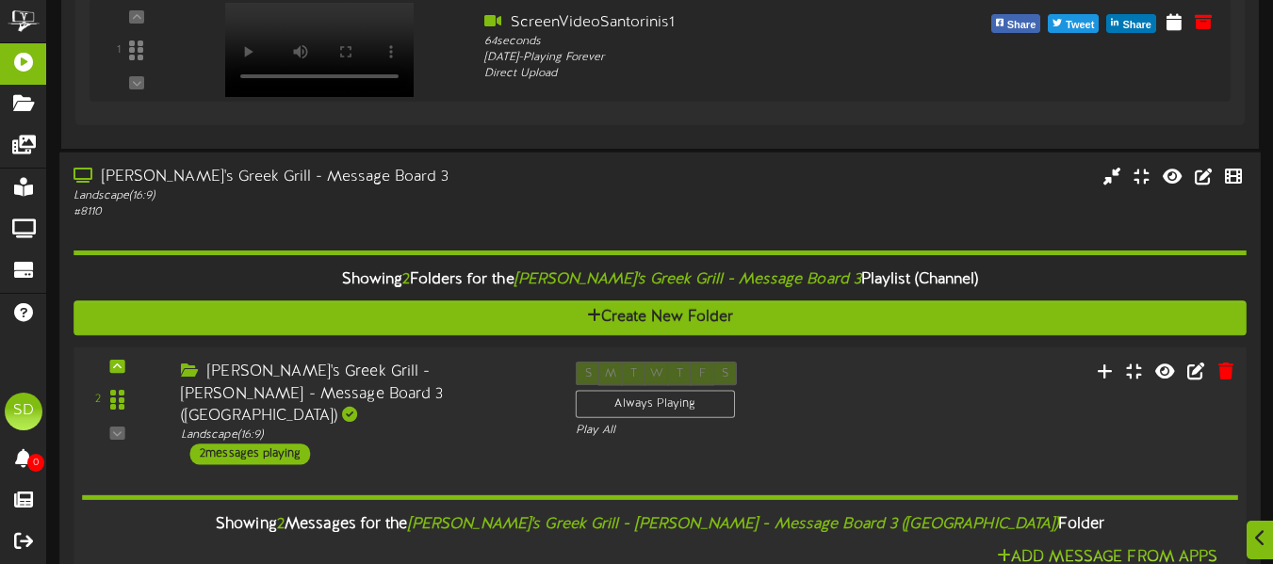
scroll to position [4041, 0]
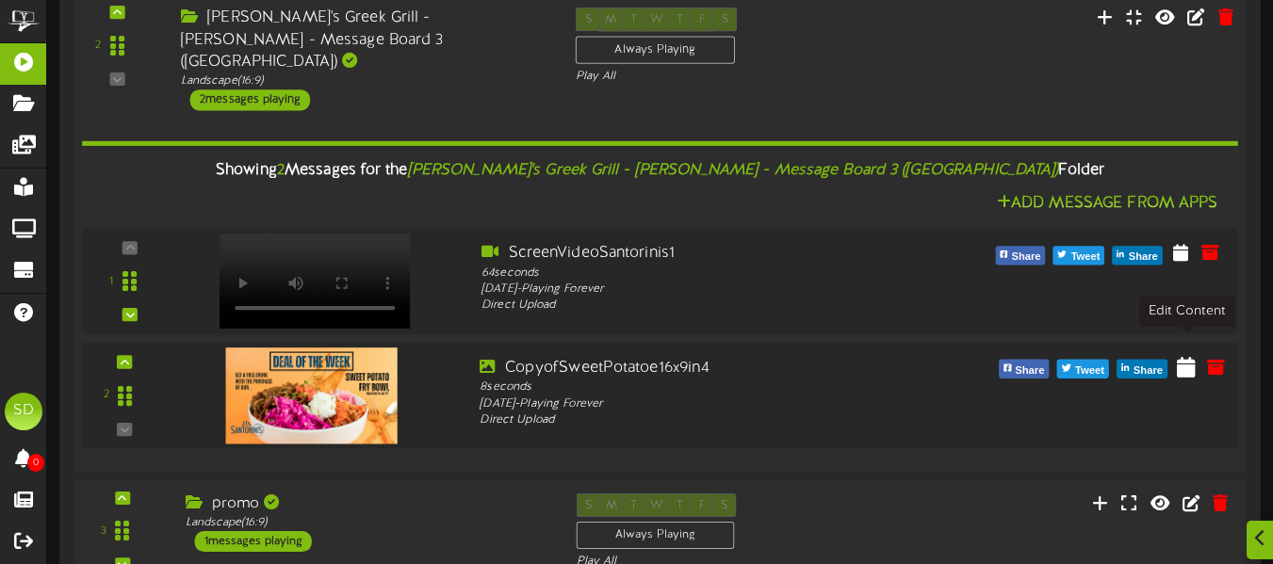
click at [1186, 356] on icon at bounding box center [1186, 366] width 19 height 21
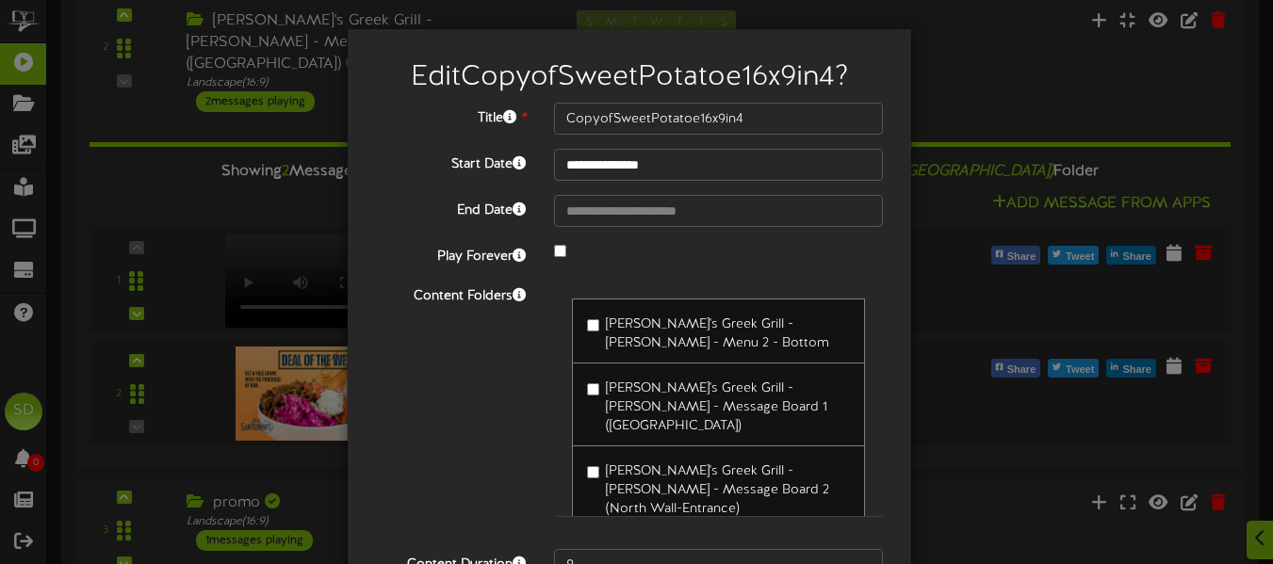
type input "**********"
type input "DOWPuffyPitas"
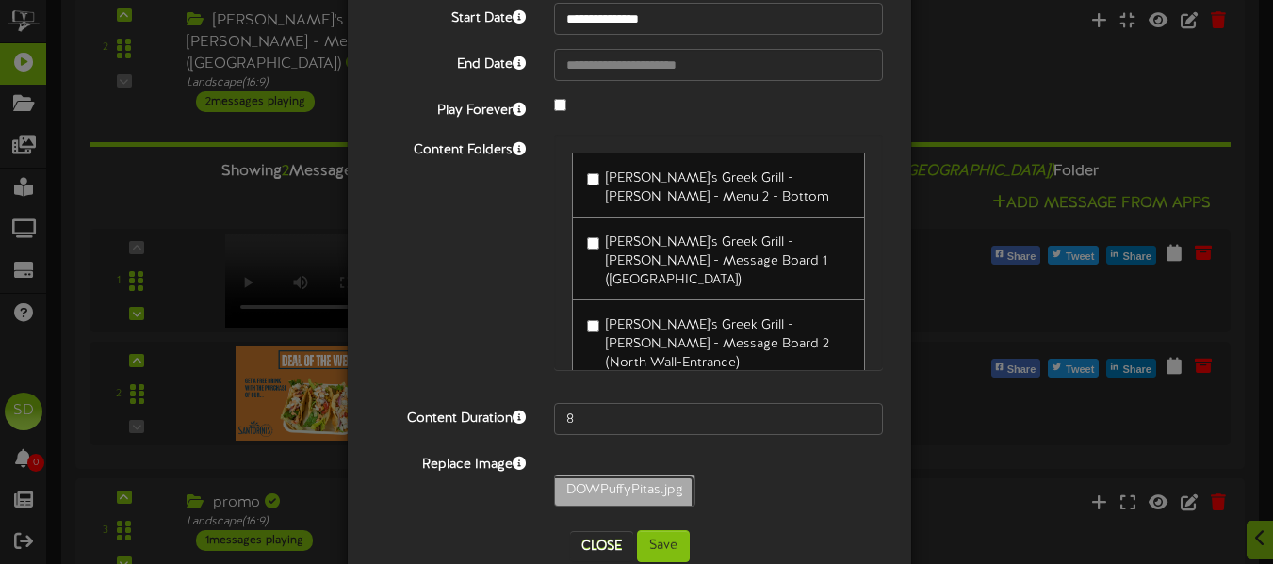
scroll to position [150, 0]
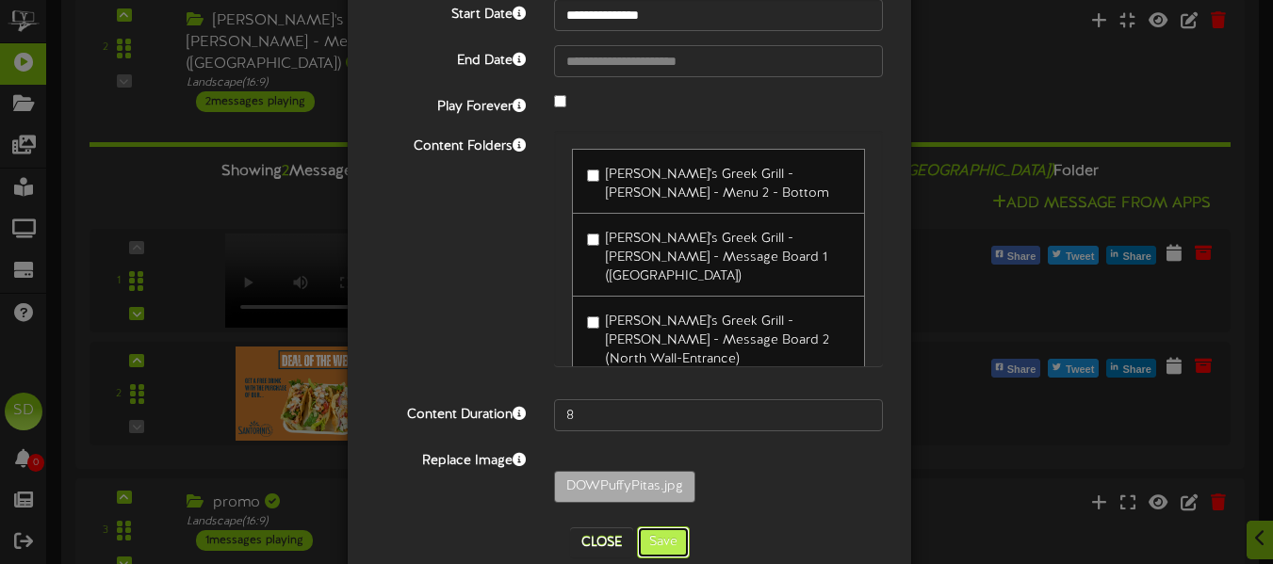
click at [662, 536] on button "Save" at bounding box center [663, 543] width 53 height 32
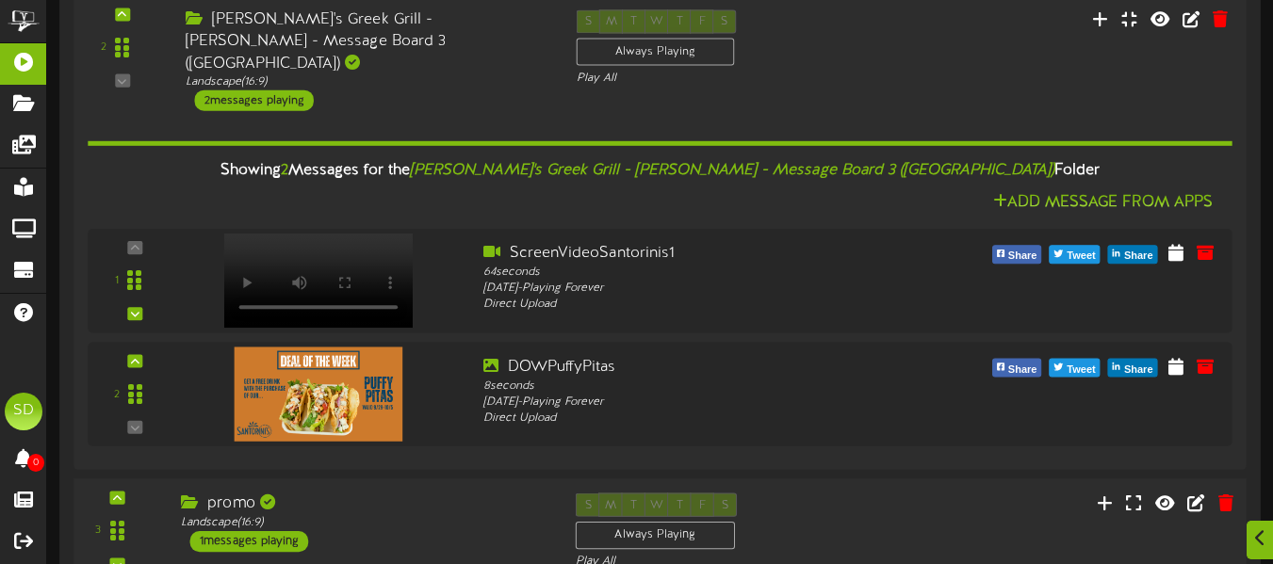
click at [442, 494] on div "promo" at bounding box center [364, 505] width 366 height 22
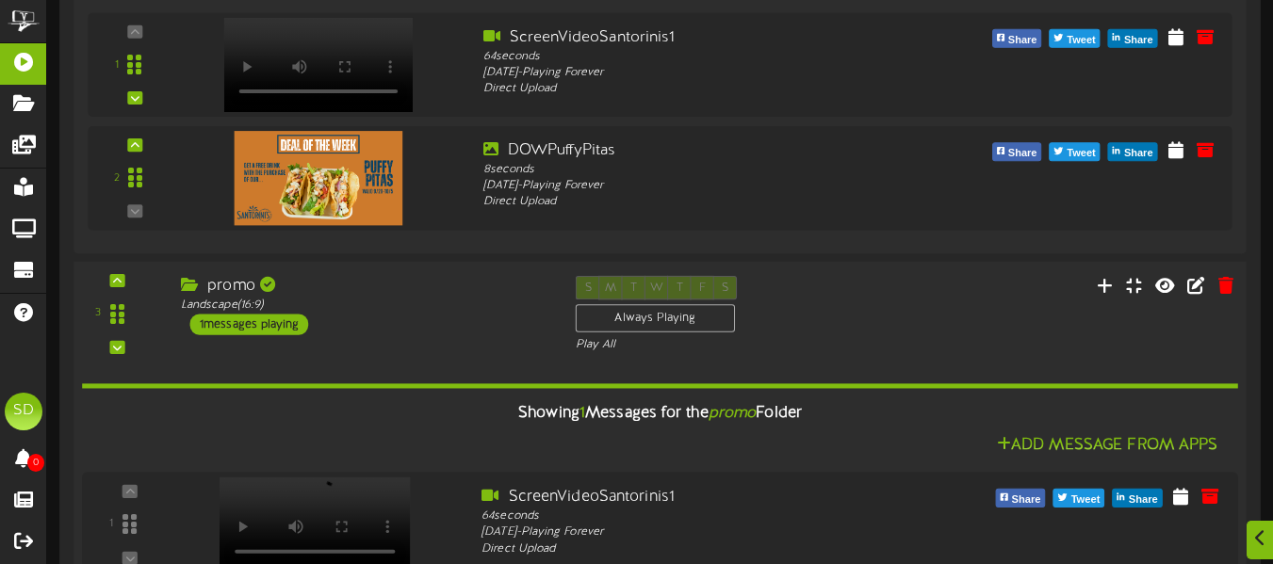
scroll to position [4544, 0]
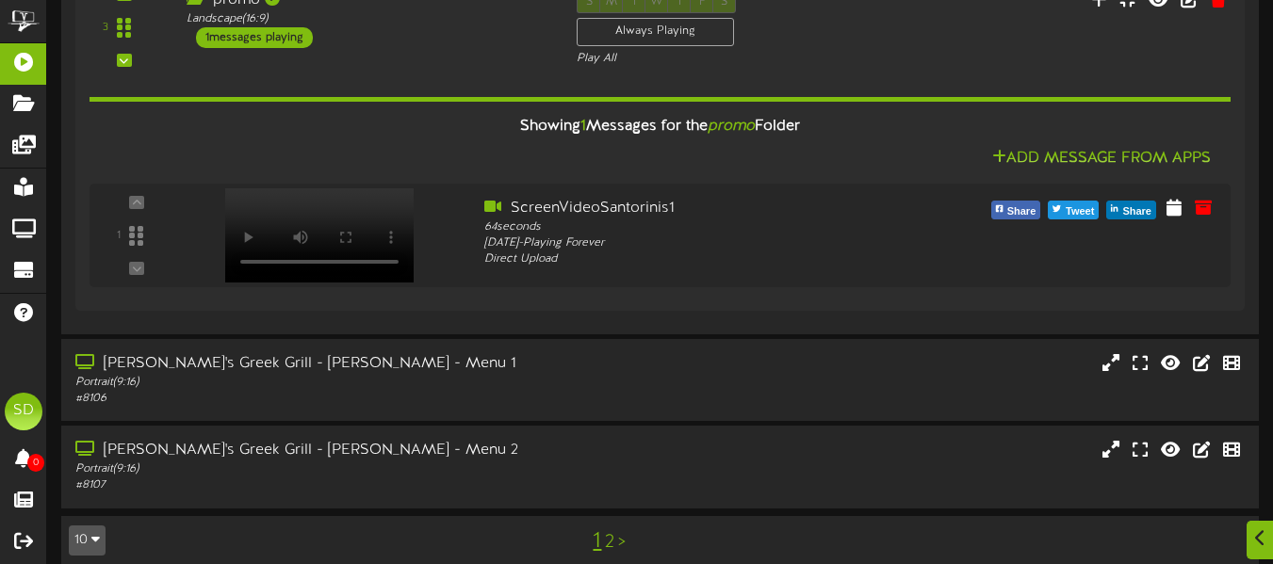
click at [609, 532] on link "2" at bounding box center [609, 542] width 9 height 21
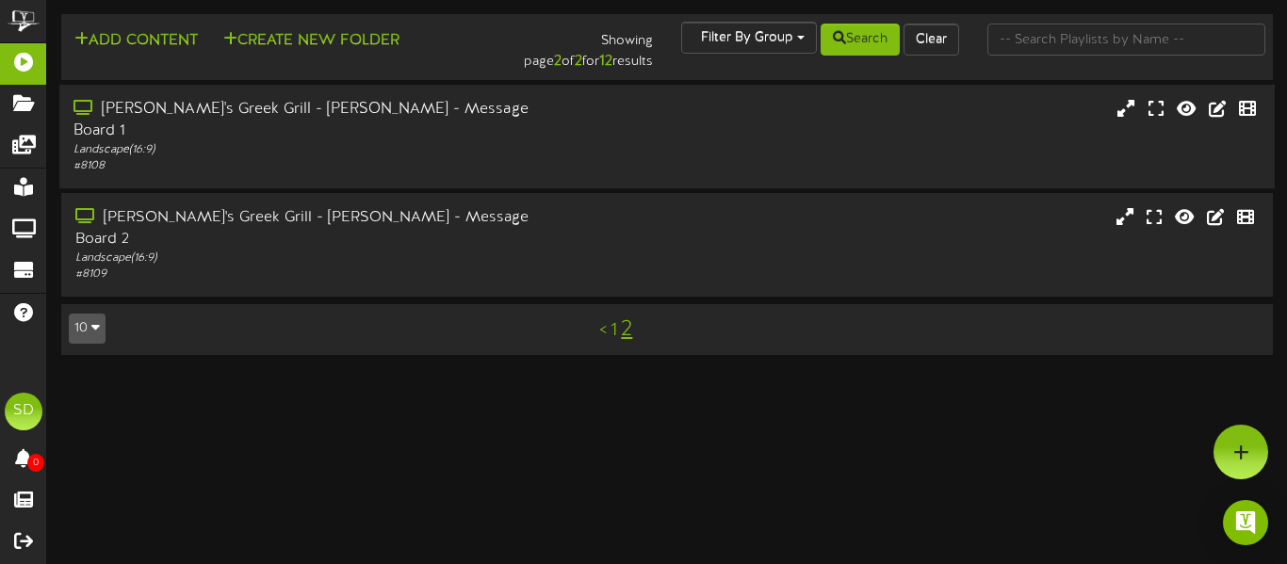
click at [462, 158] on div "# 8108" at bounding box center [312, 166] width 478 height 16
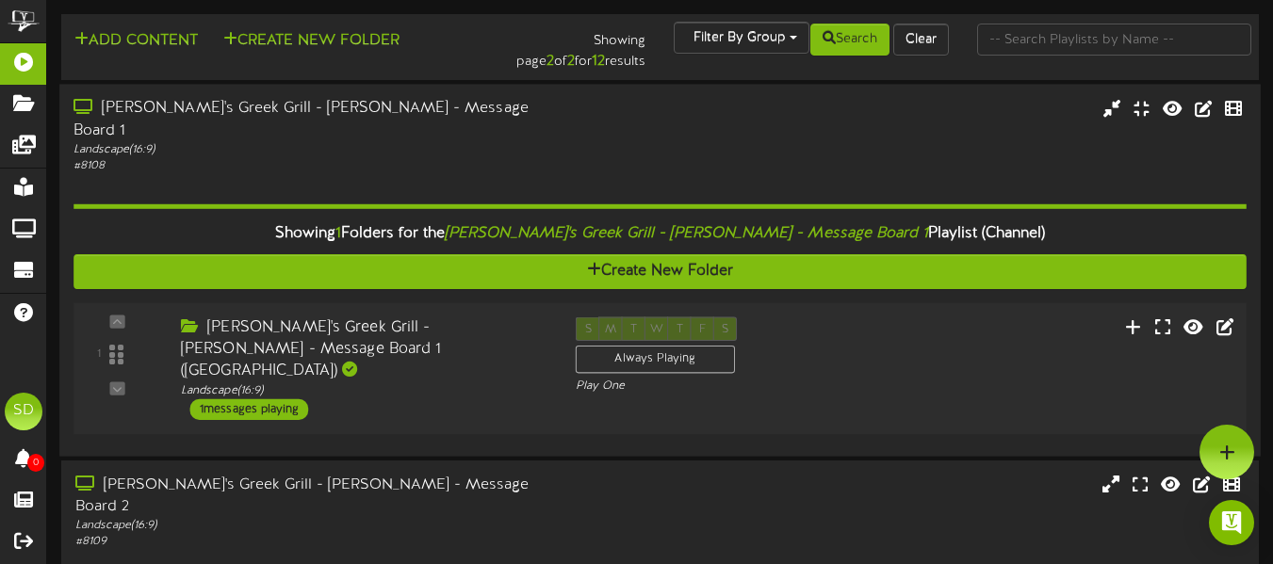
click at [450, 332] on div "[PERSON_NAME]'s Greek Grill - [PERSON_NAME] - Message Board 1 ([GEOGRAPHIC_DATA…" at bounding box center [364, 349] width 366 height 65
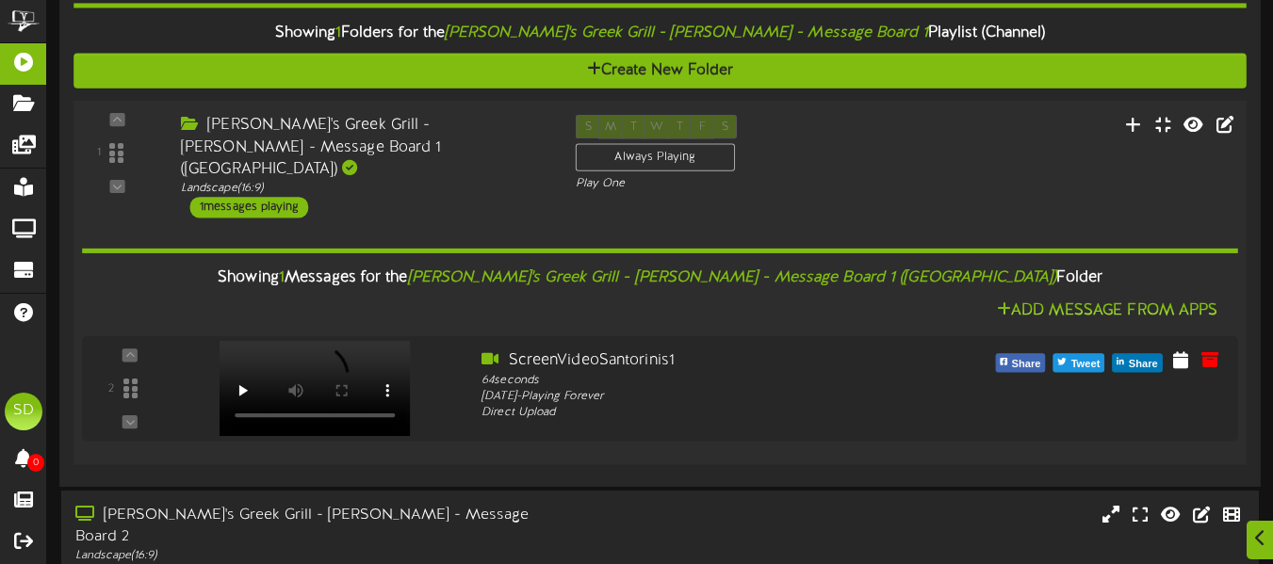
scroll to position [207, 0]
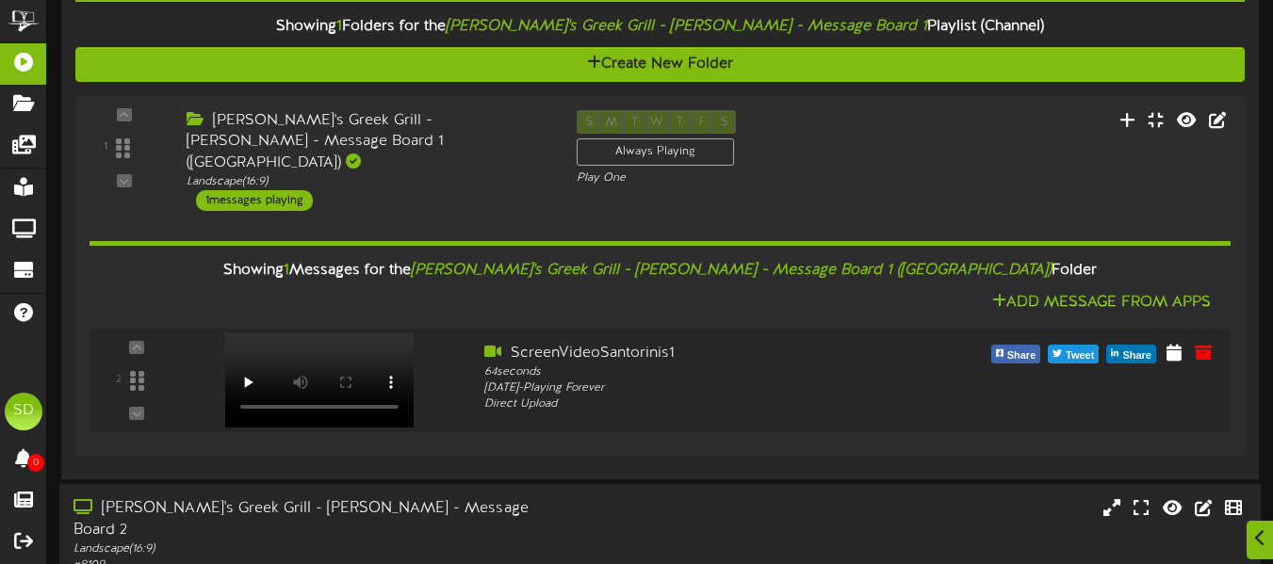
click at [469, 542] on div "Landscape ( 16:9 )" at bounding box center [309, 550] width 472 height 16
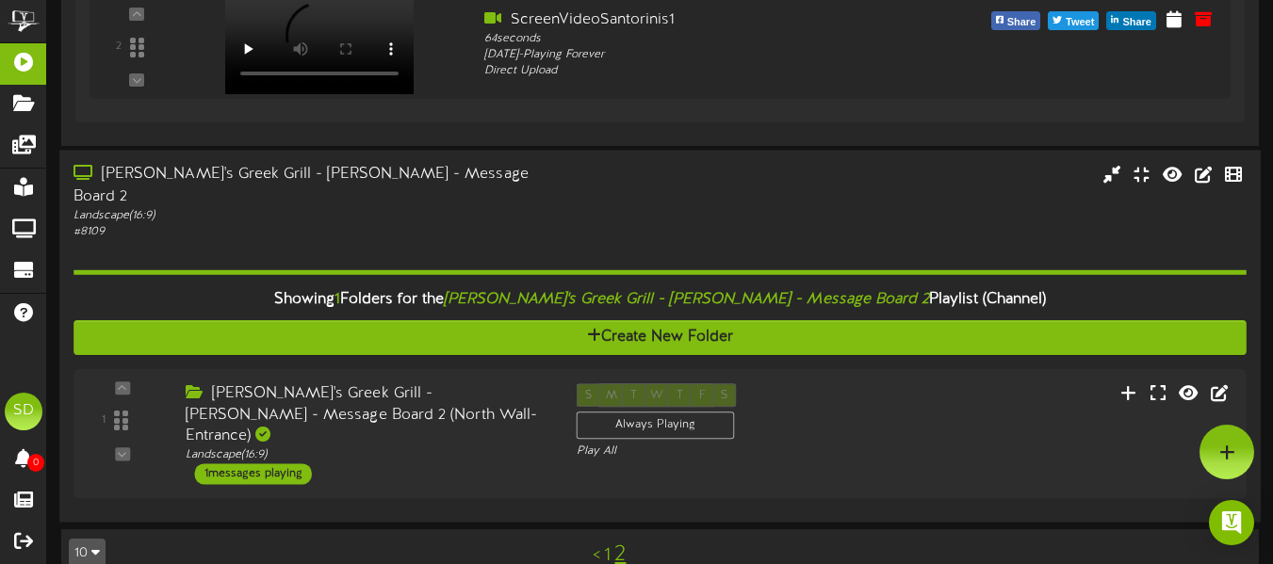
scroll to position [490, 0]
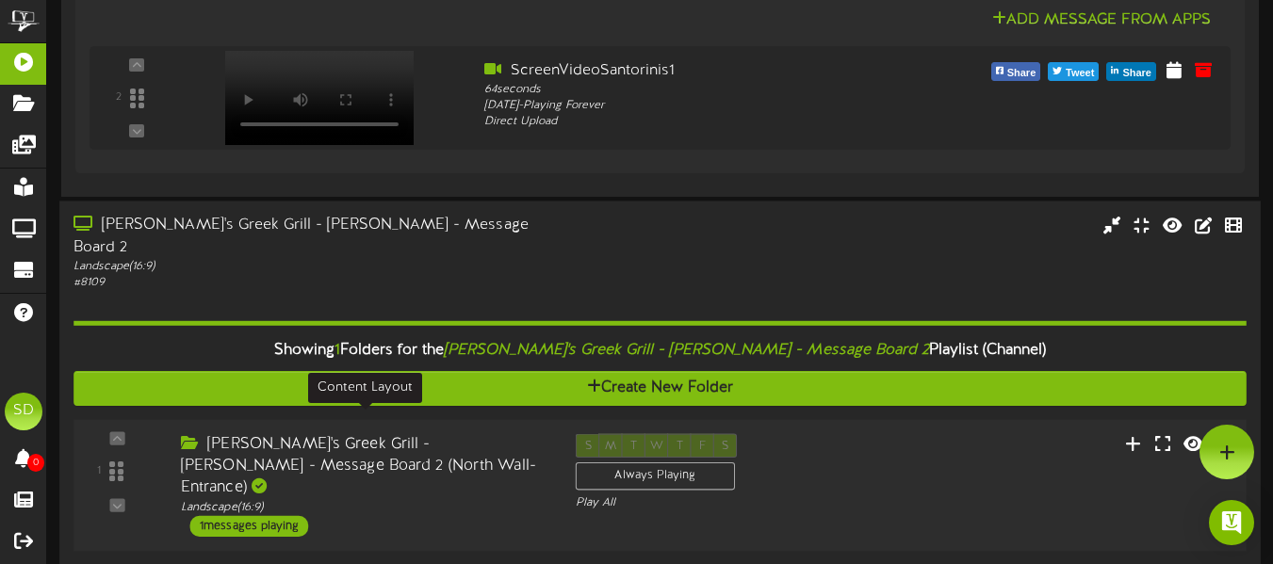
click at [497, 499] on div "Landscape ( 16:9 )" at bounding box center [364, 507] width 366 height 16
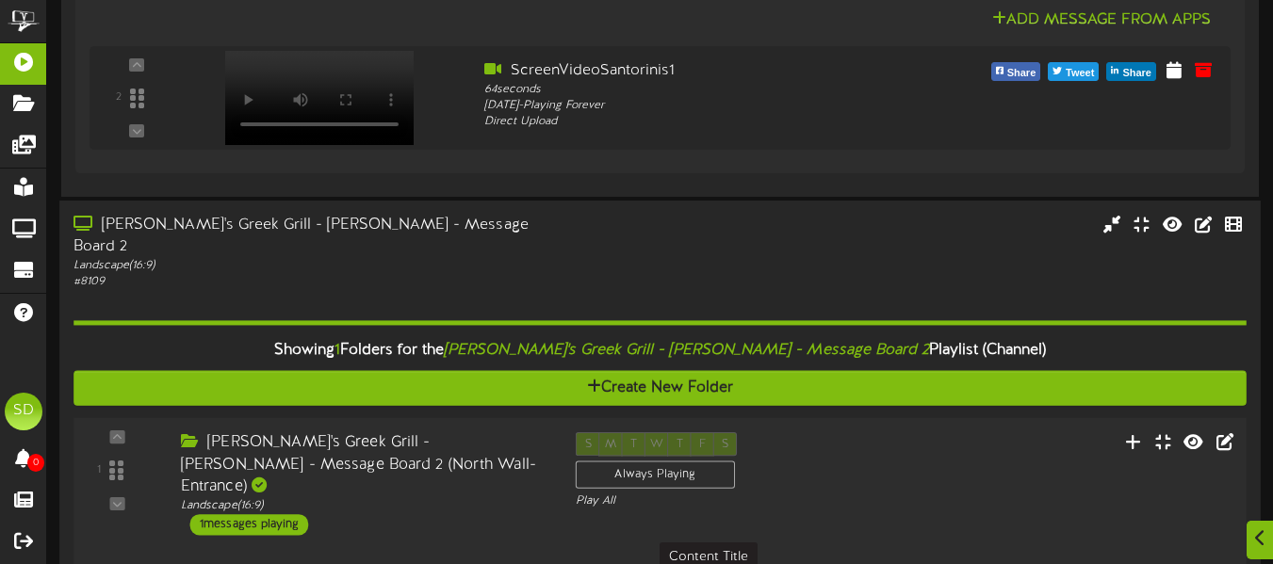
scroll to position [721, 0]
